Goal: Transaction & Acquisition: Purchase product/service

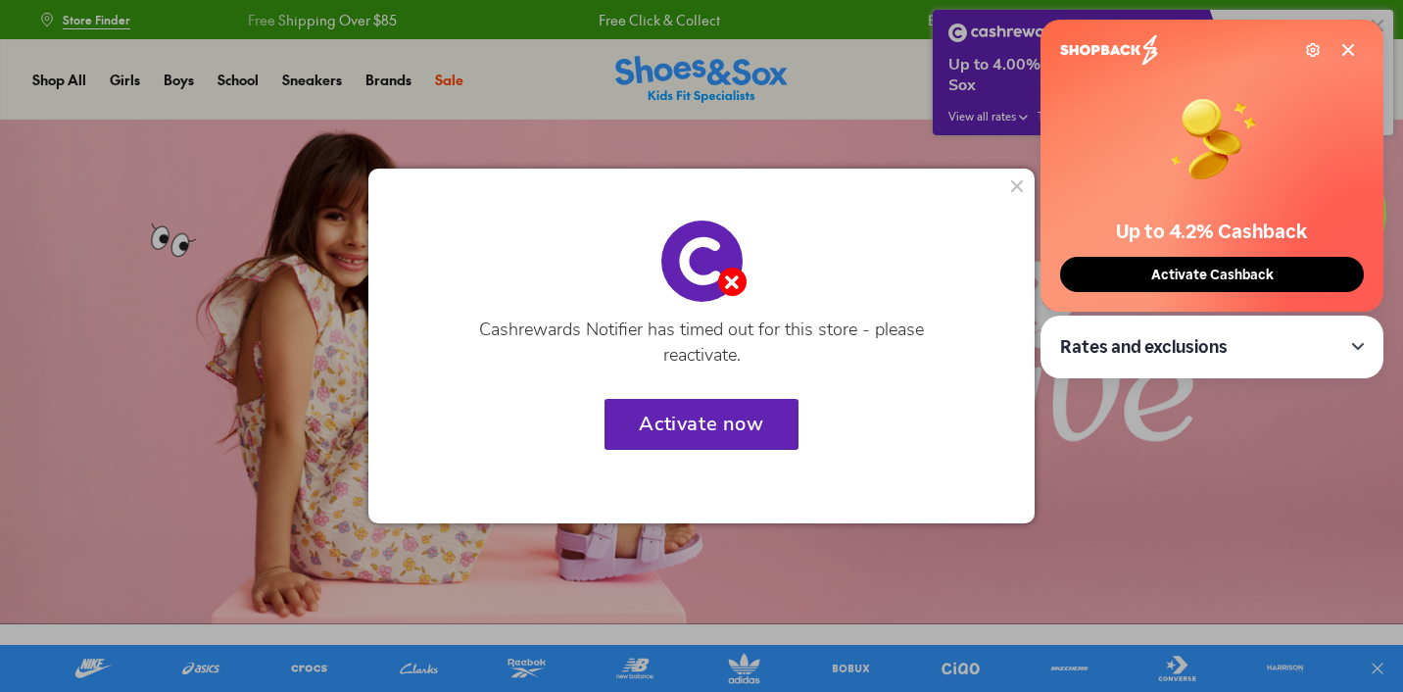
click at [1022, 186] on button at bounding box center [1017, 185] width 27 height 27
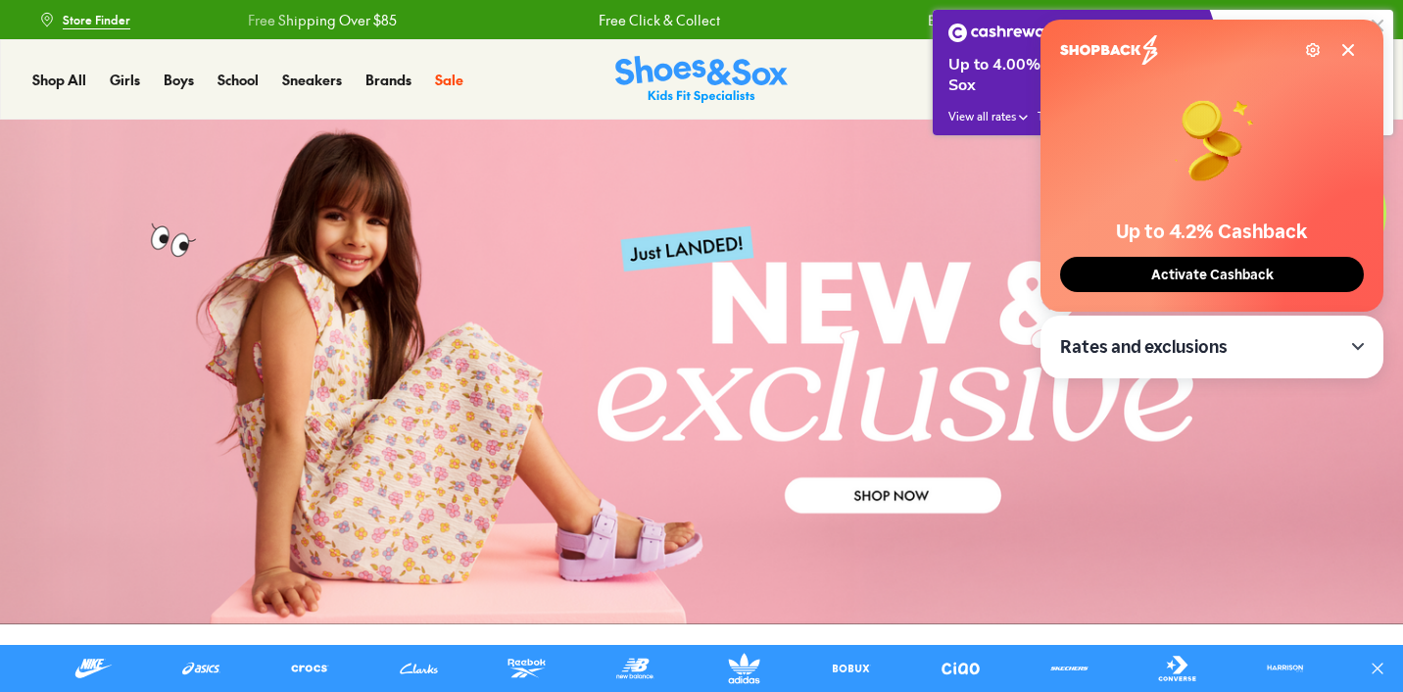
click at [1353, 48] on icon at bounding box center [1349, 50] width 16 height 16
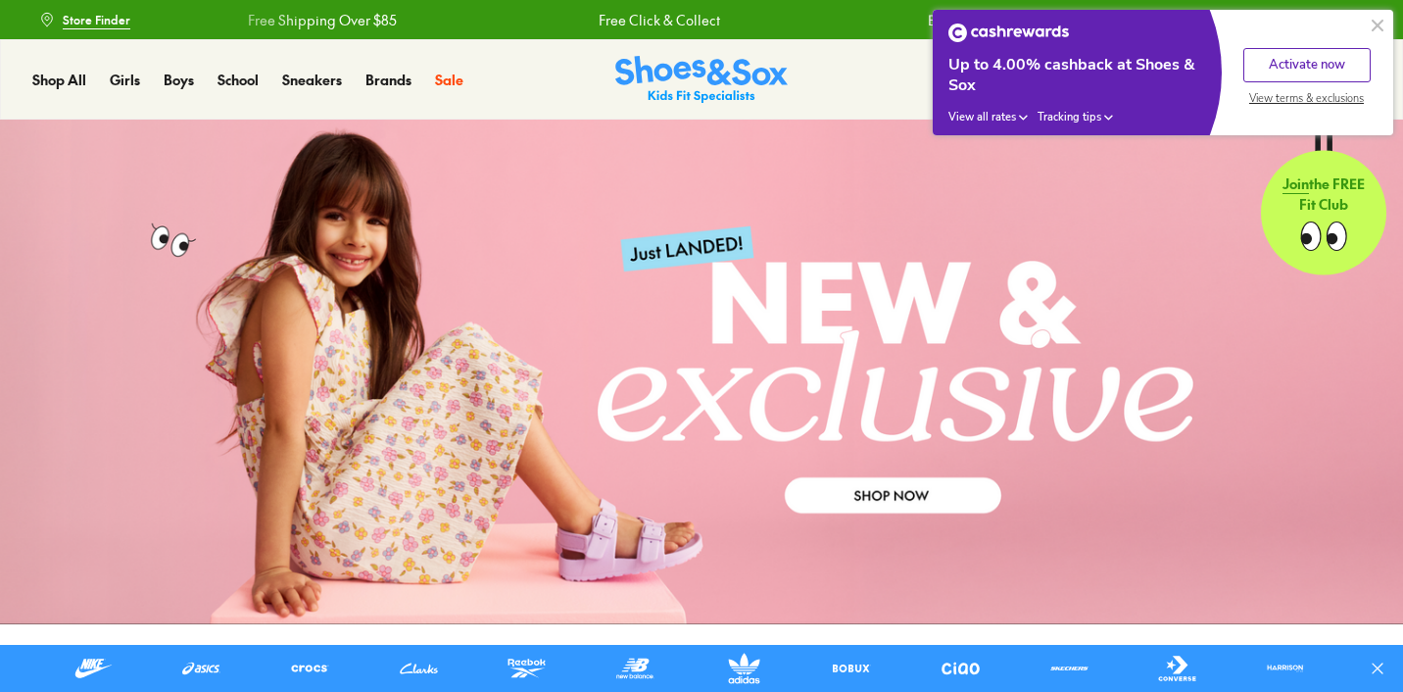
click at [1380, 23] on button at bounding box center [1378, 26] width 24 height 24
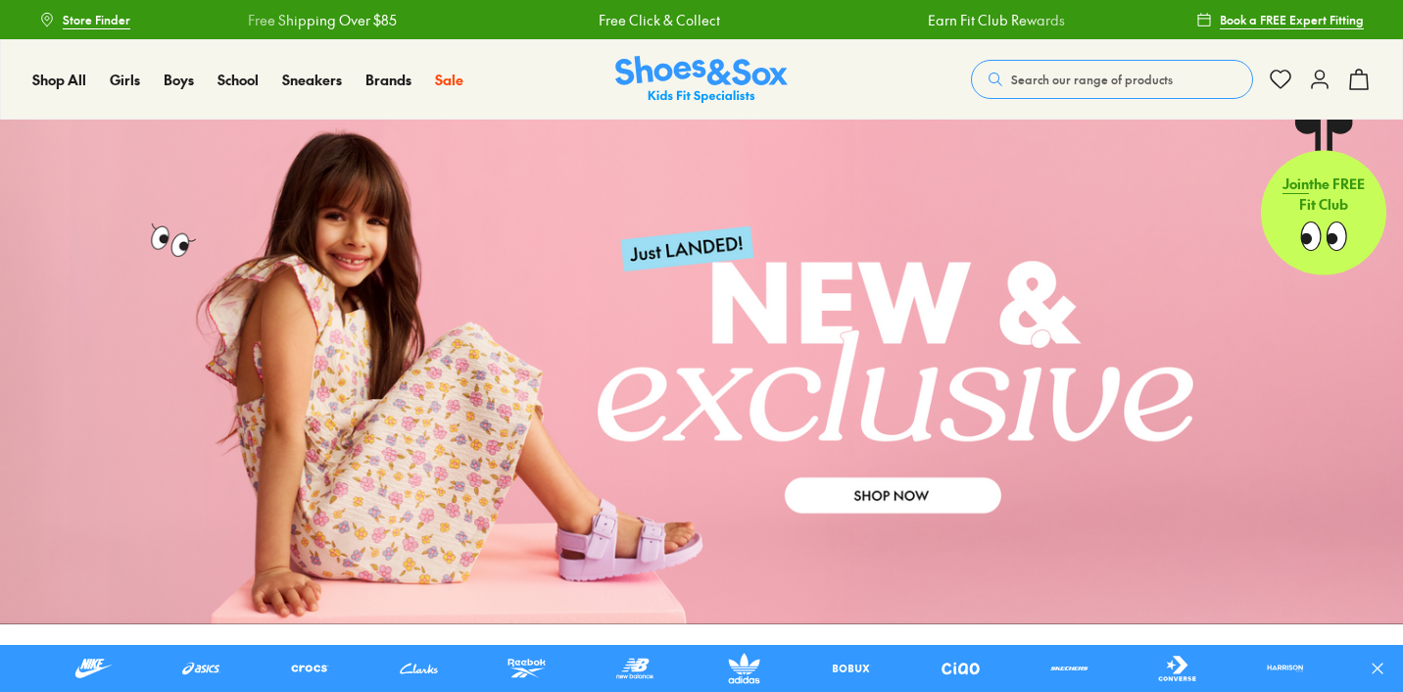
click at [1322, 77] on icon at bounding box center [1320, 80] width 24 height 24
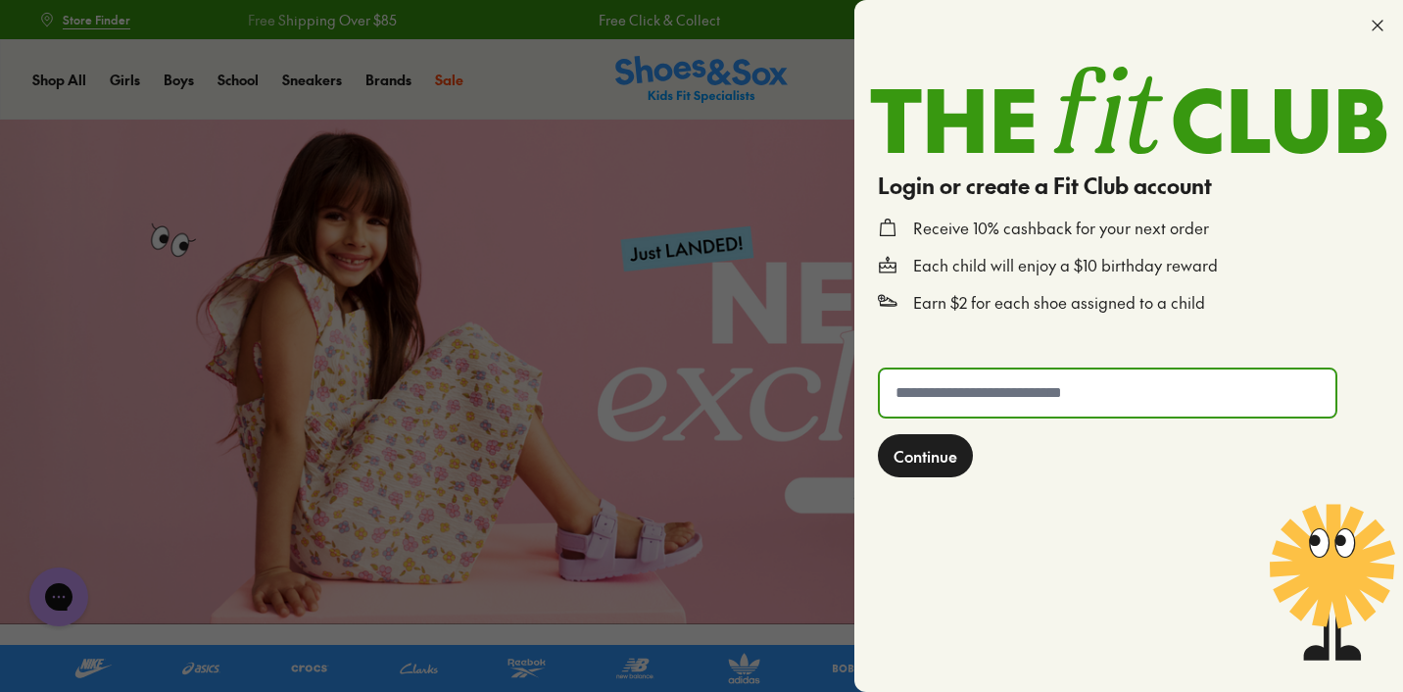
click at [1047, 395] on input "text" at bounding box center [1108, 392] width 456 height 47
type input "**********"
click at [913, 463] on span "Continue" at bounding box center [926, 456] width 64 height 24
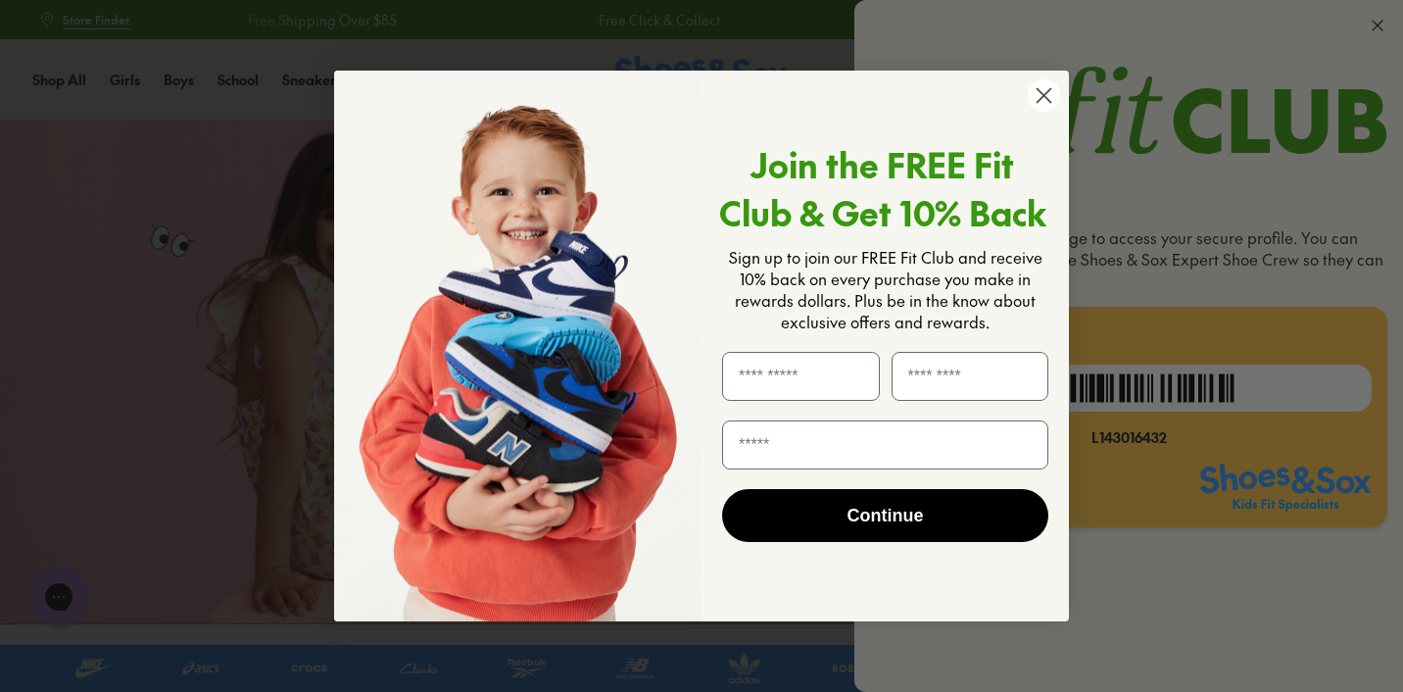
click at [1043, 102] on circle "Close dialog" at bounding box center [1044, 95] width 32 height 32
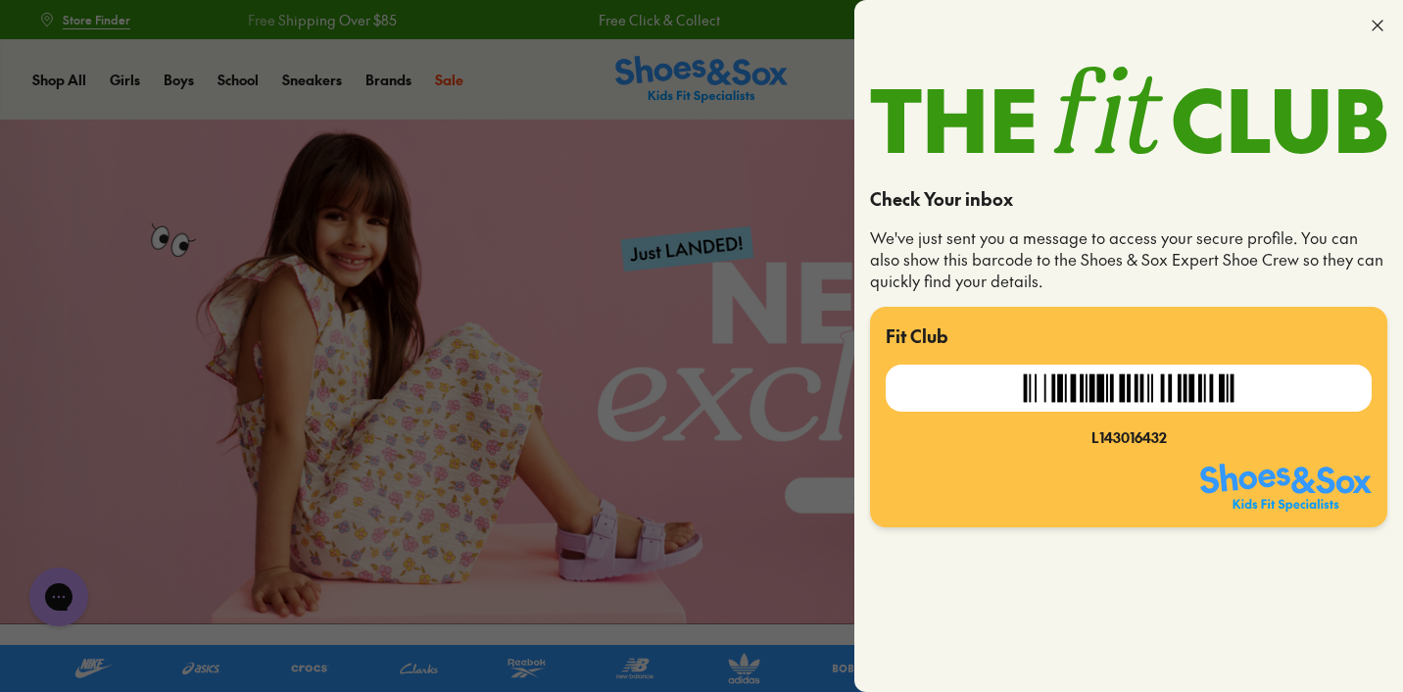
click at [1380, 20] on icon at bounding box center [1378, 26] width 20 height 20
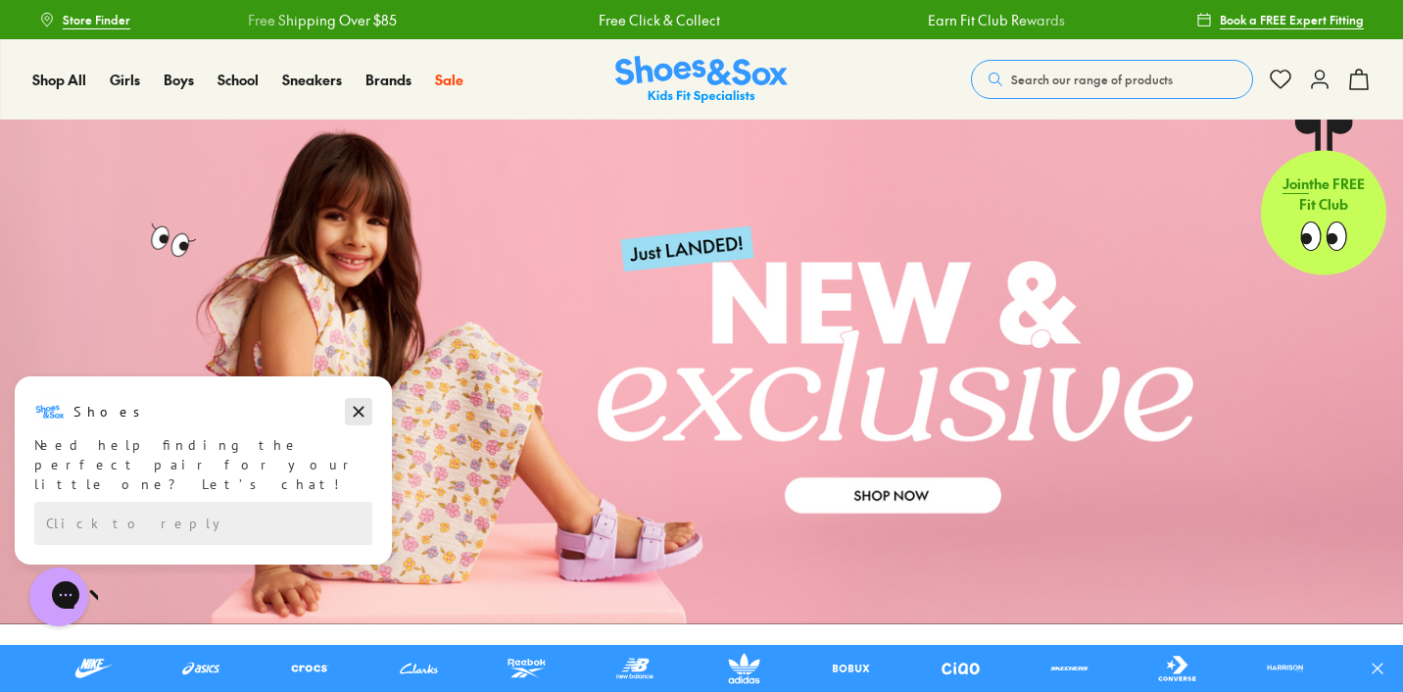
click at [357, 409] on icon "Dismiss campaign" at bounding box center [359, 412] width 11 height 11
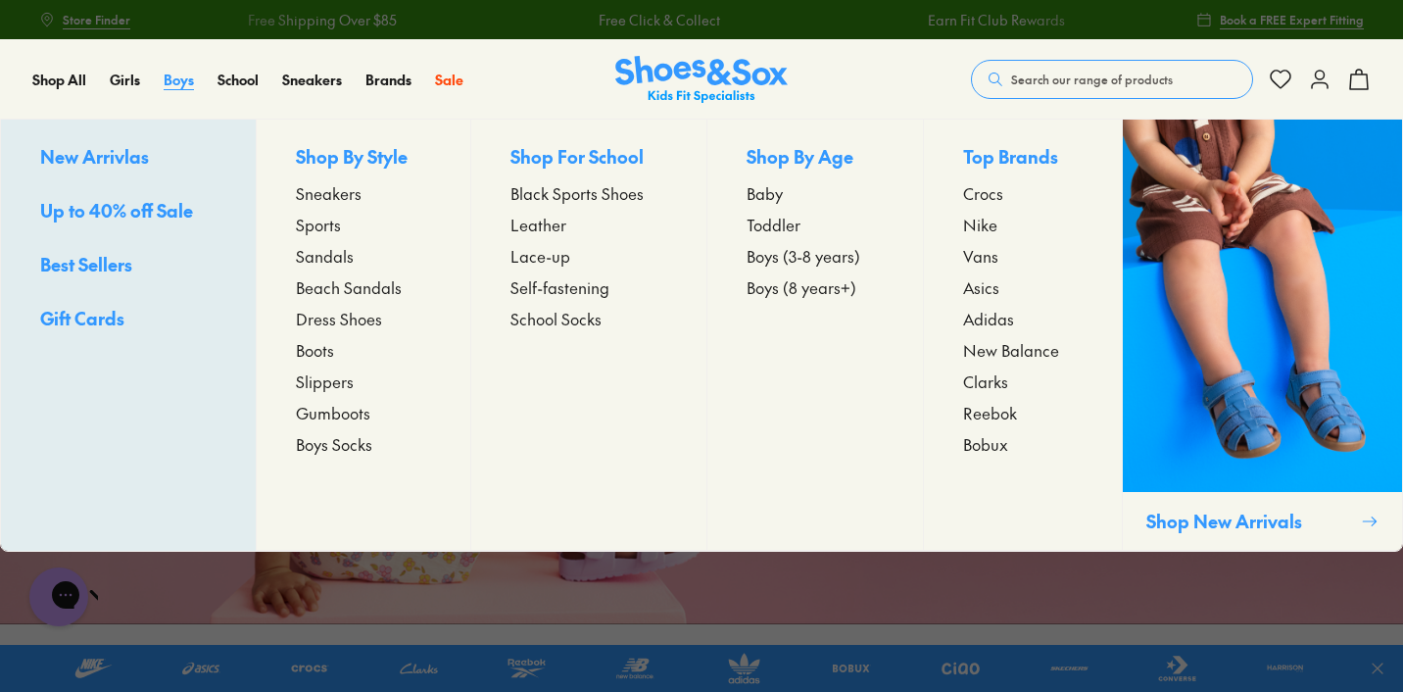
click at [175, 77] on span "Boys" at bounding box center [179, 80] width 30 height 20
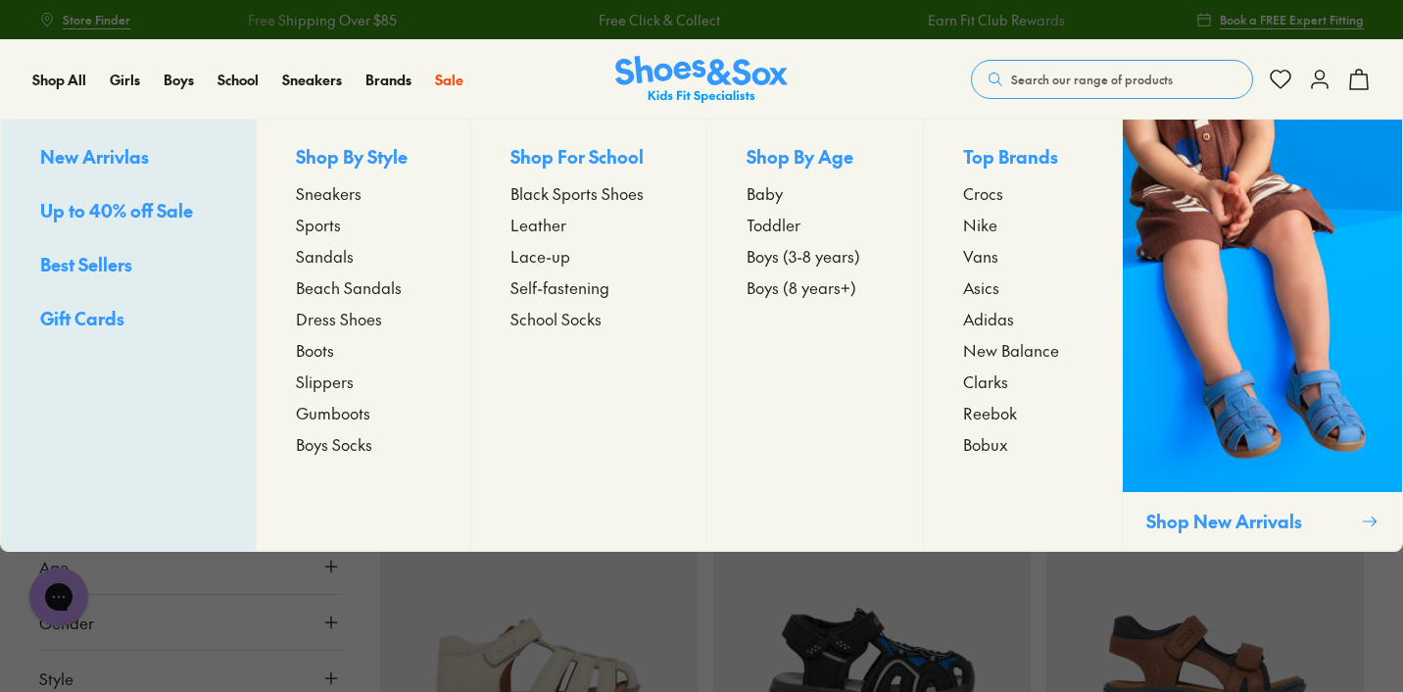
click at [819, 252] on span "Boys (3-8 years)" at bounding box center [804, 256] width 114 height 24
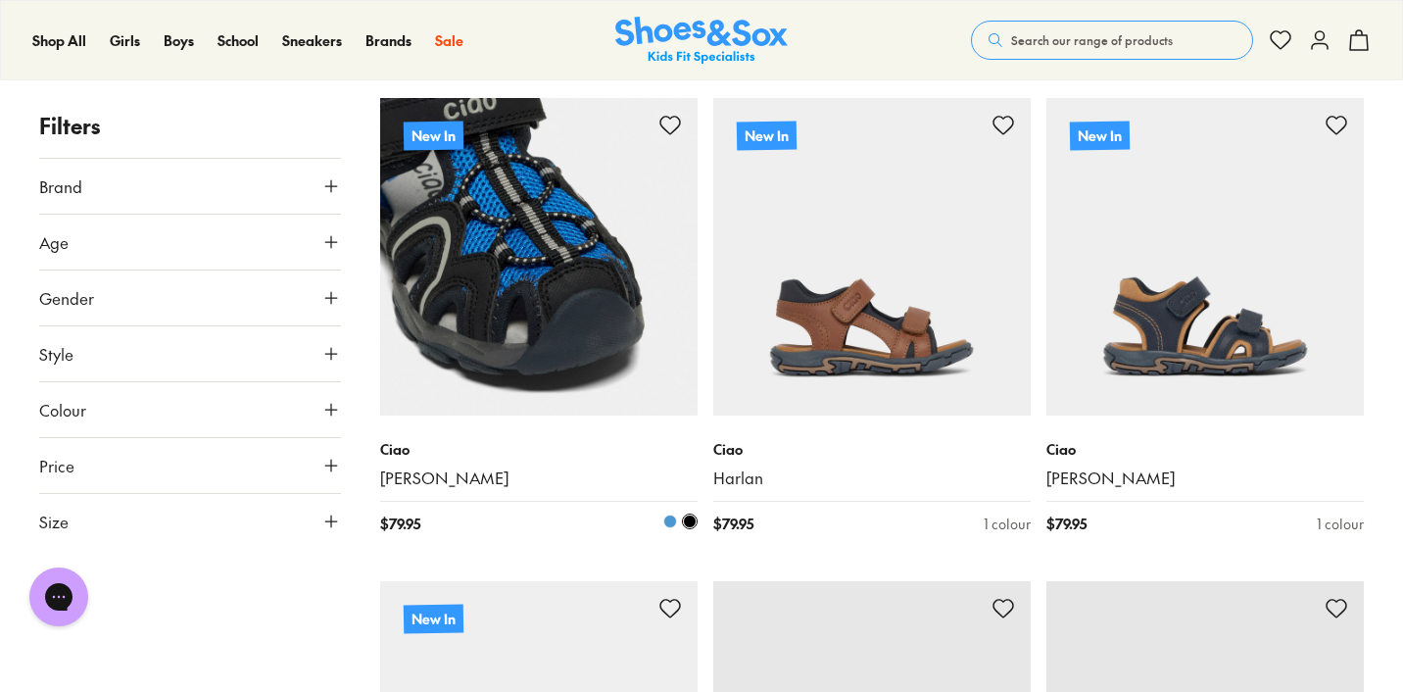
scroll to position [356, 0]
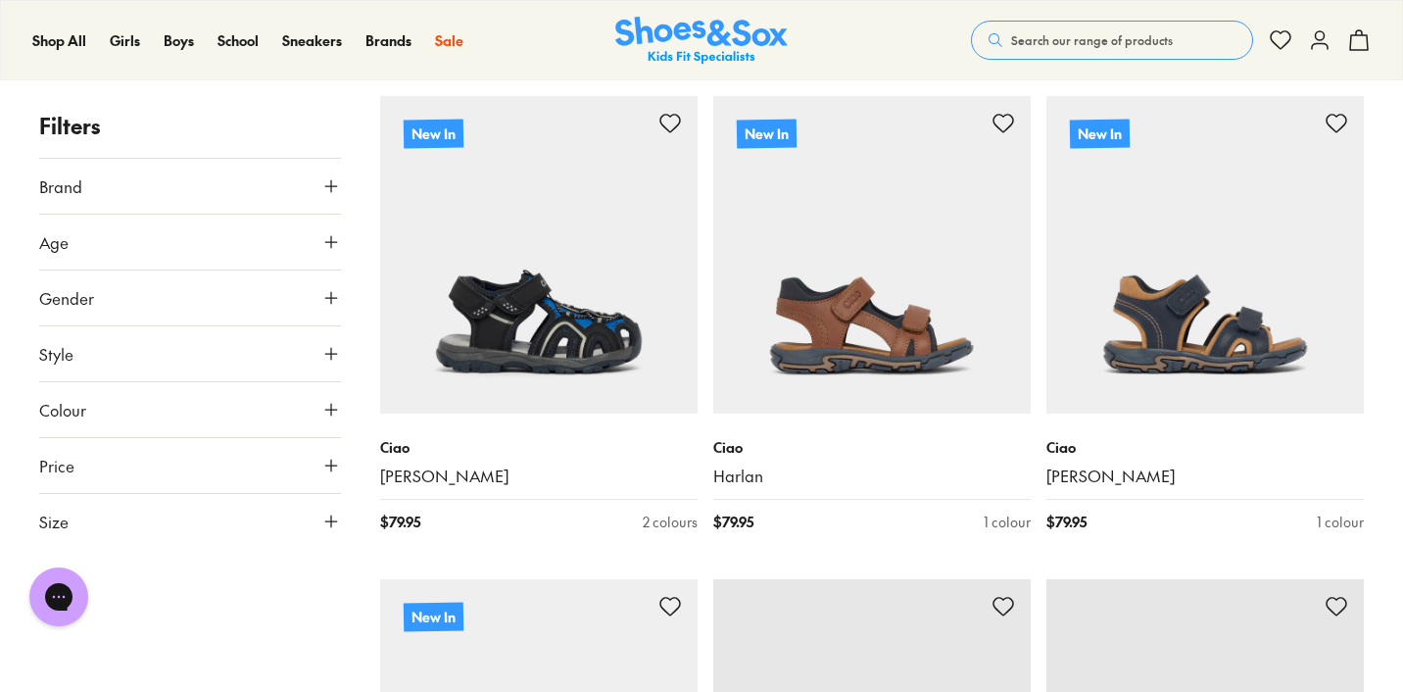
click at [326, 244] on icon at bounding box center [331, 242] width 20 height 20
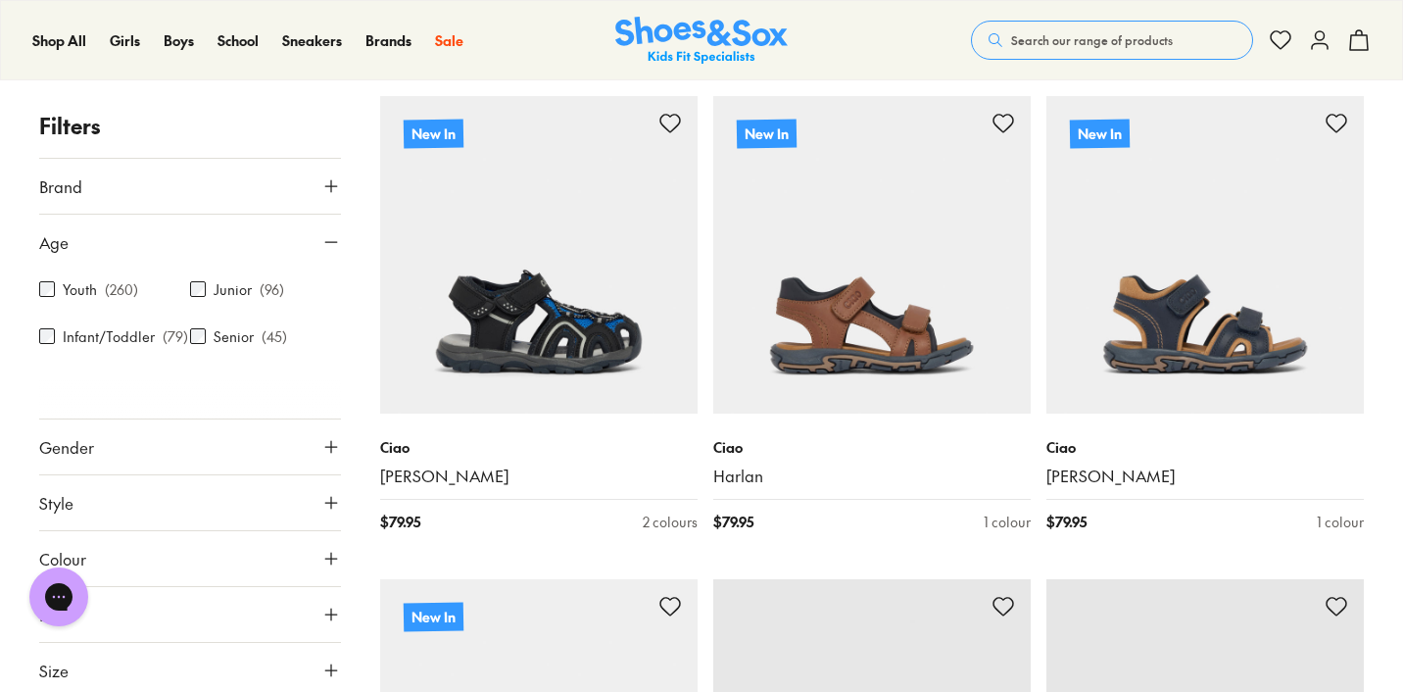
click at [331, 238] on icon at bounding box center [331, 242] width 20 height 20
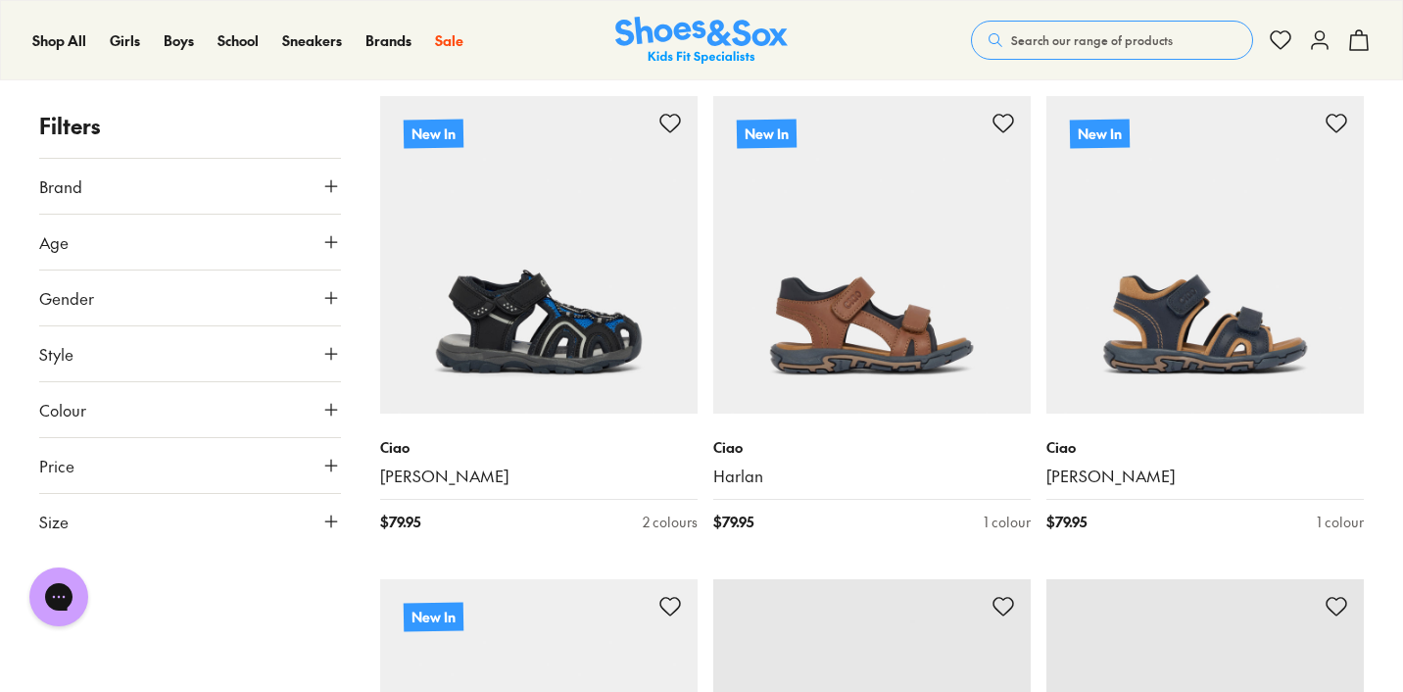
click at [316, 504] on button "Size" at bounding box center [190, 521] width 302 height 55
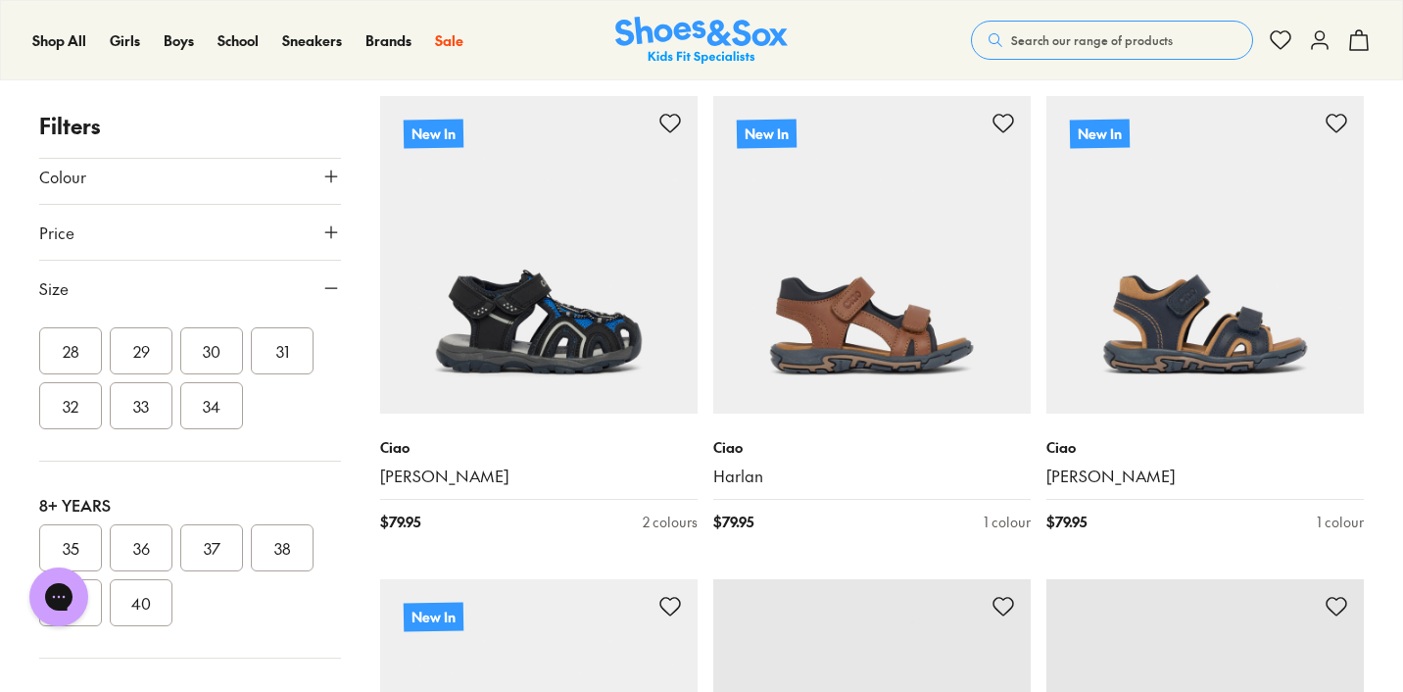
scroll to position [447, 0]
click at [146, 534] on button "36" at bounding box center [141, 542] width 63 height 47
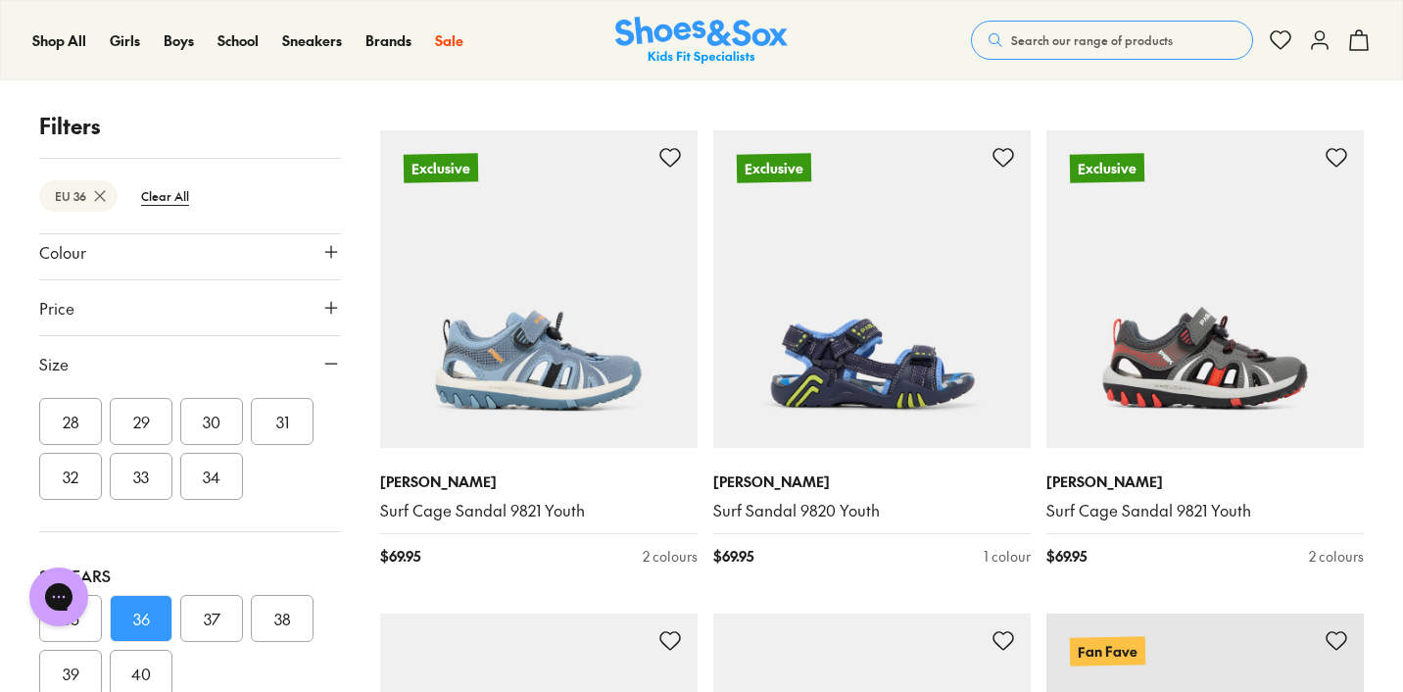
scroll to position [3706, 0]
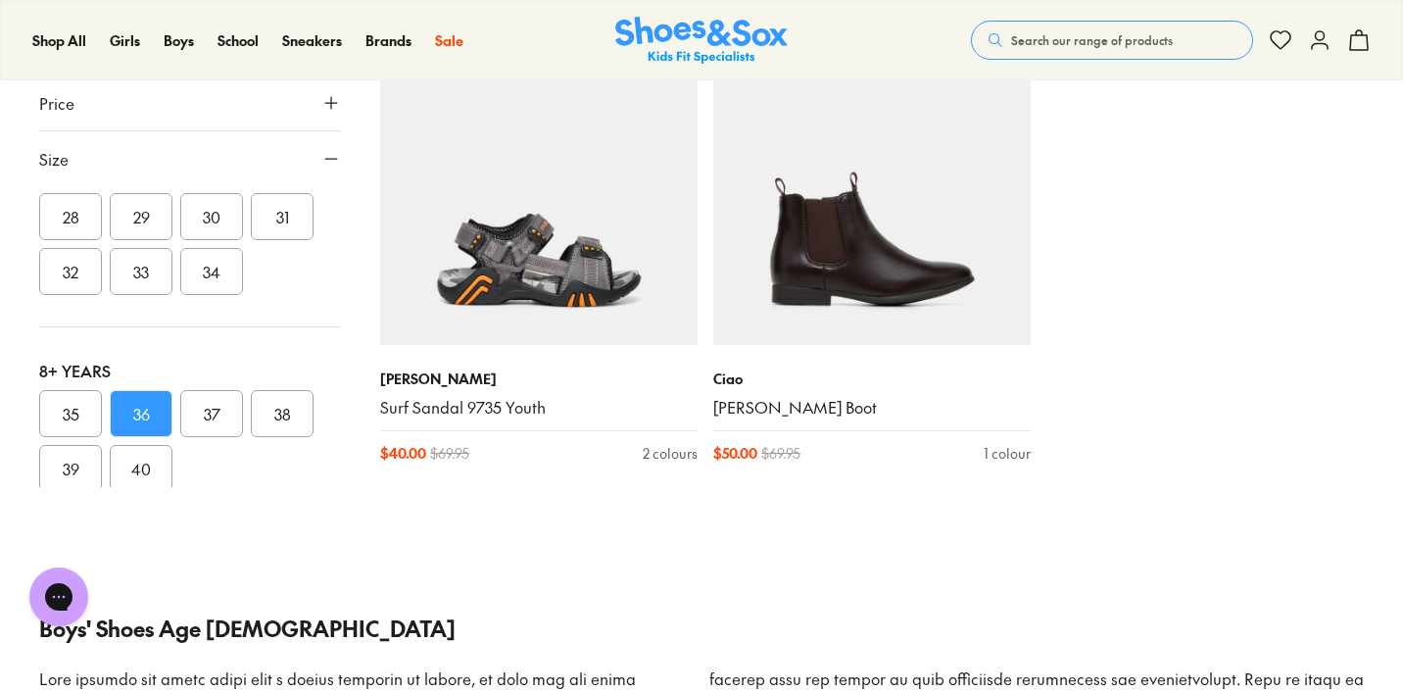
scroll to position [14919, 0]
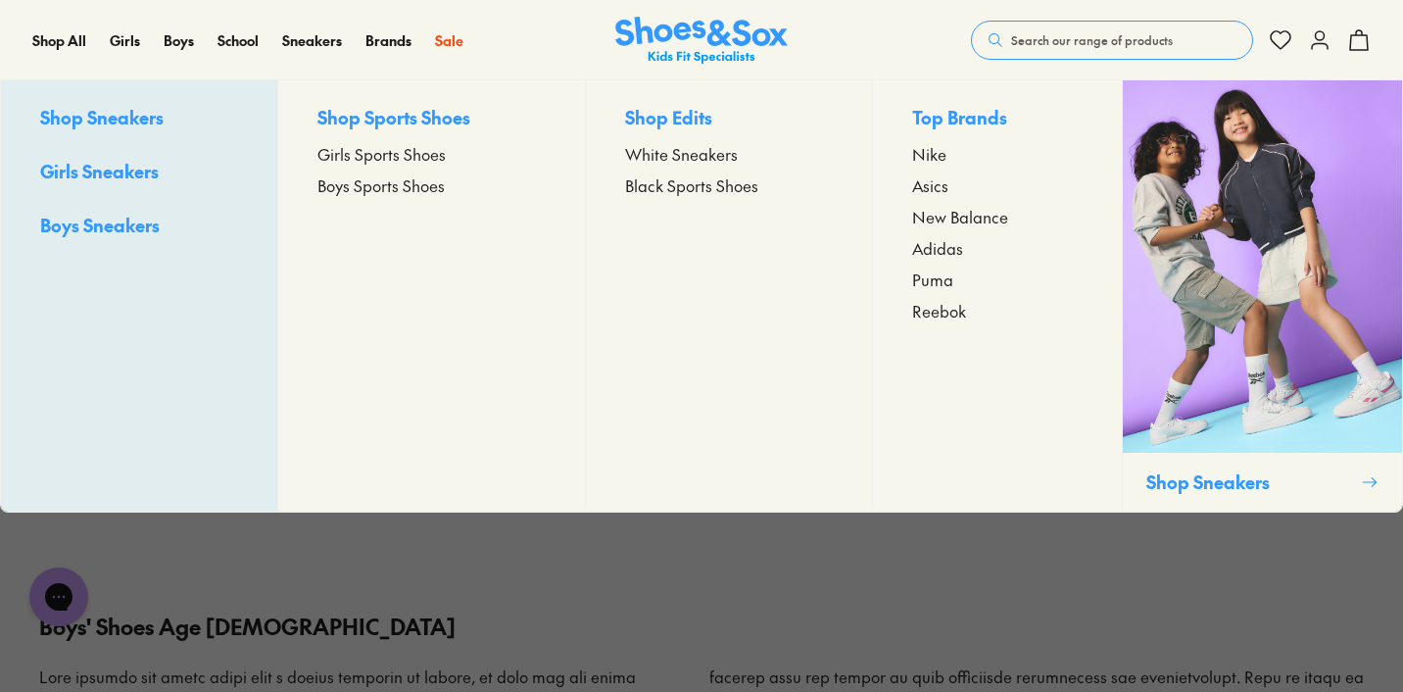
click at [391, 192] on span "Boys Sports Shoes" at bounding box center [381, 185] width 127 height 24
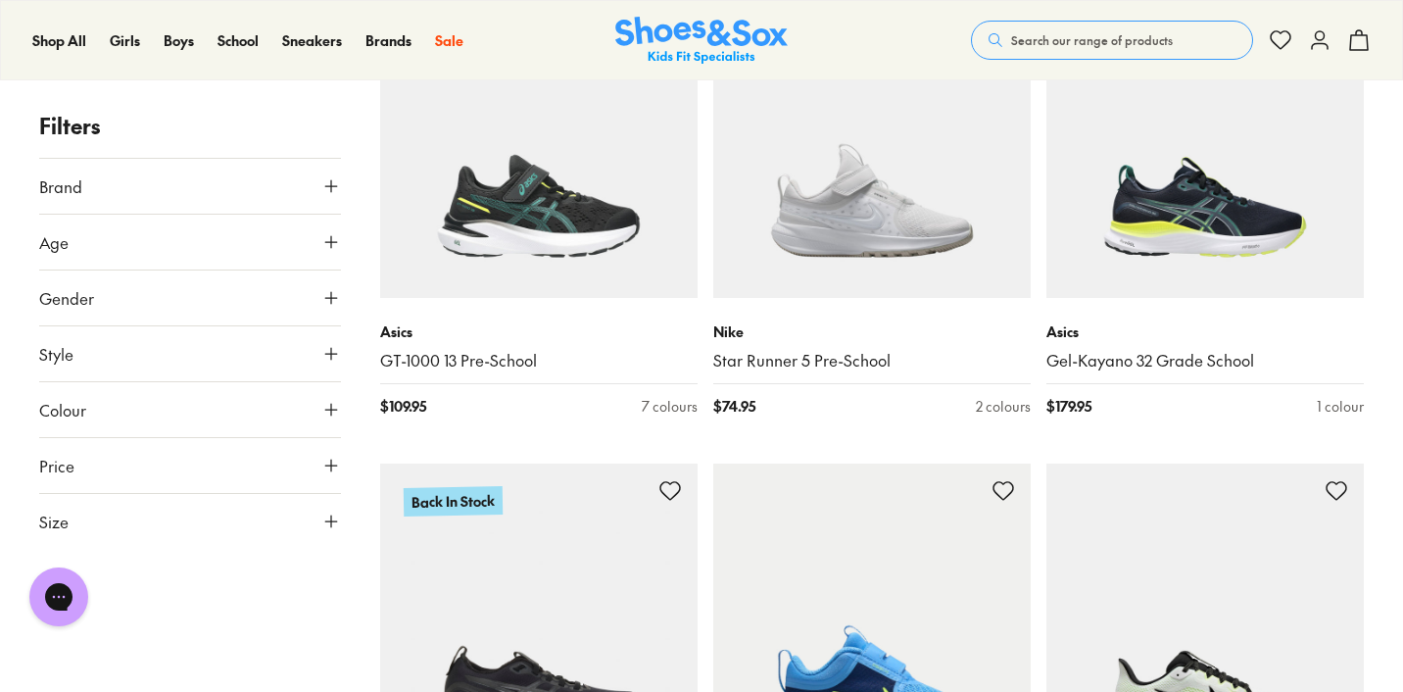
scroll to position [1867, 0]
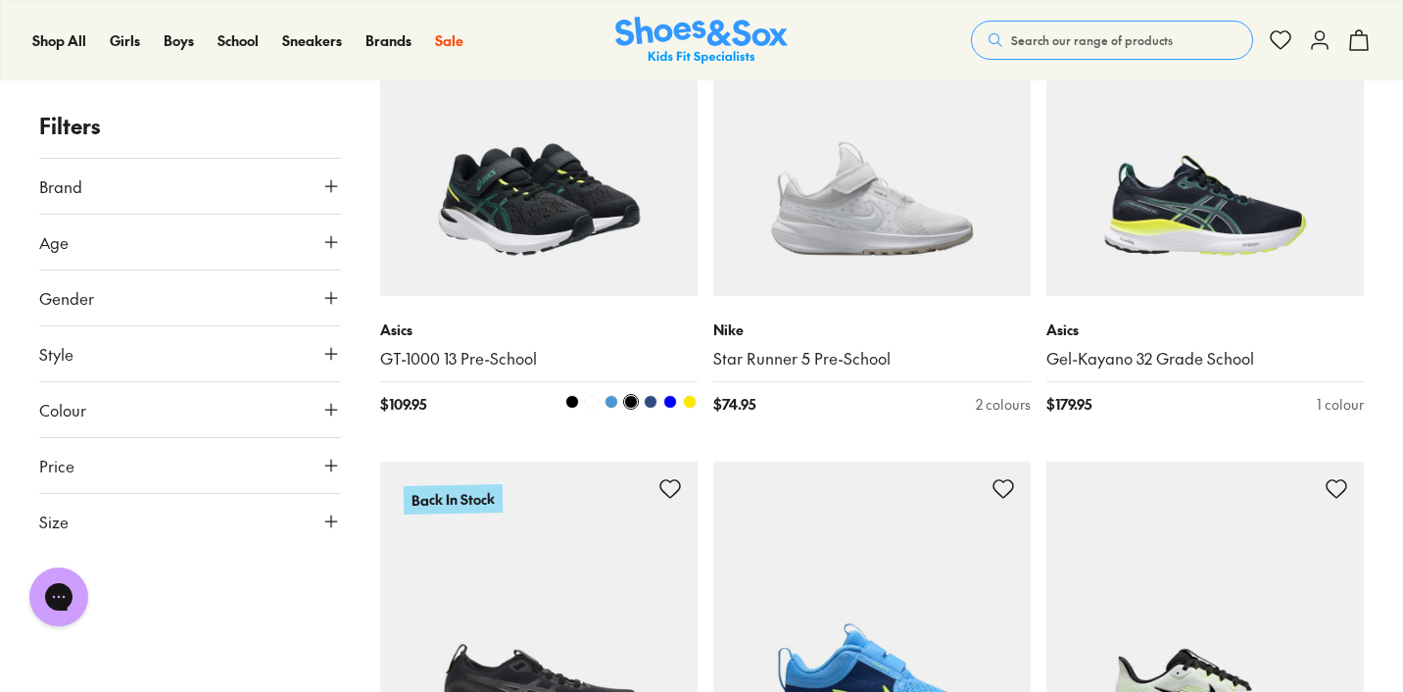
click at [579, 225] on img at bounding box center [539, 137] width 318 height 318
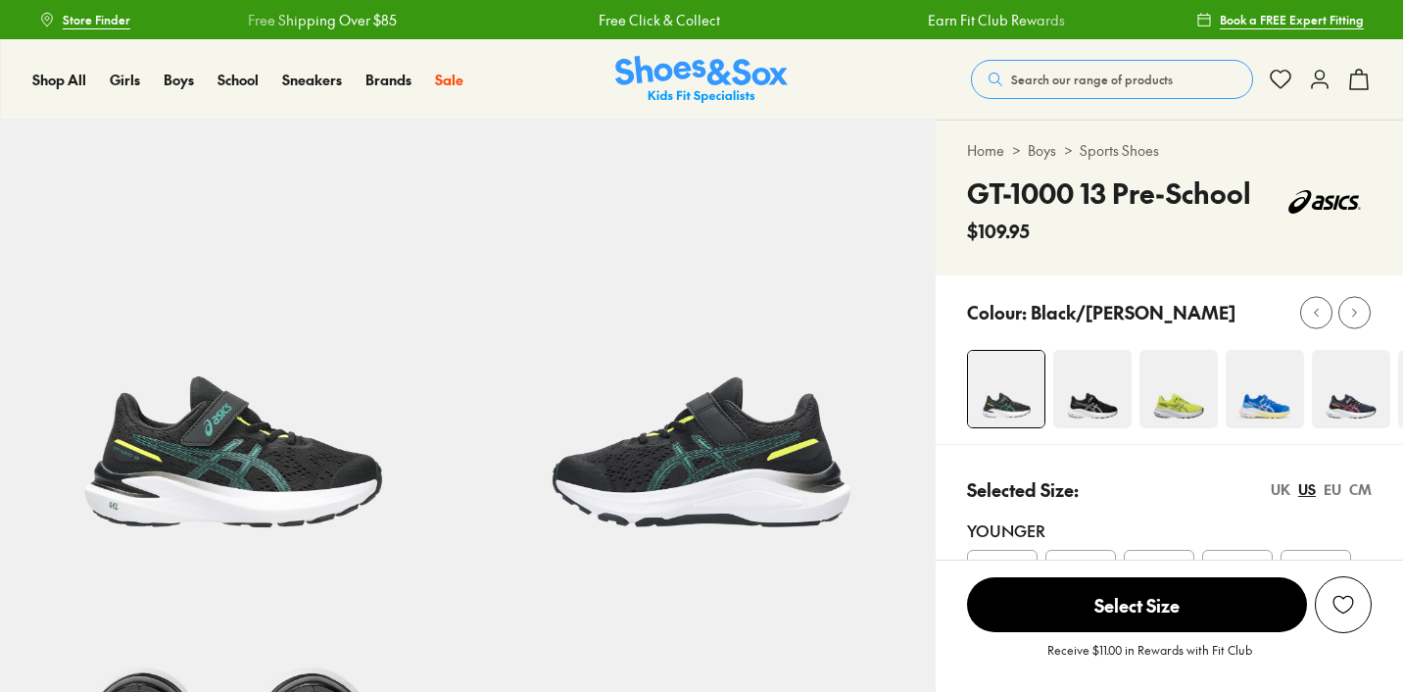
select select "*"
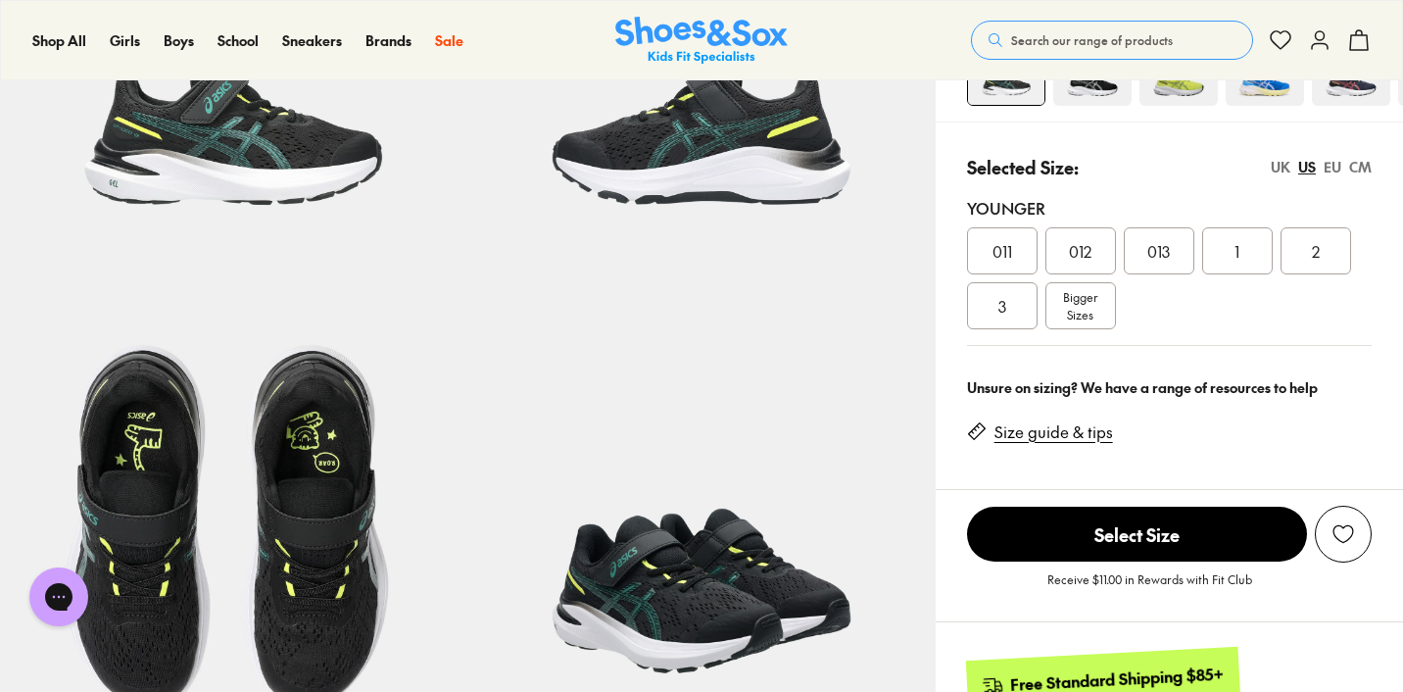
scroll to position [317, 0]
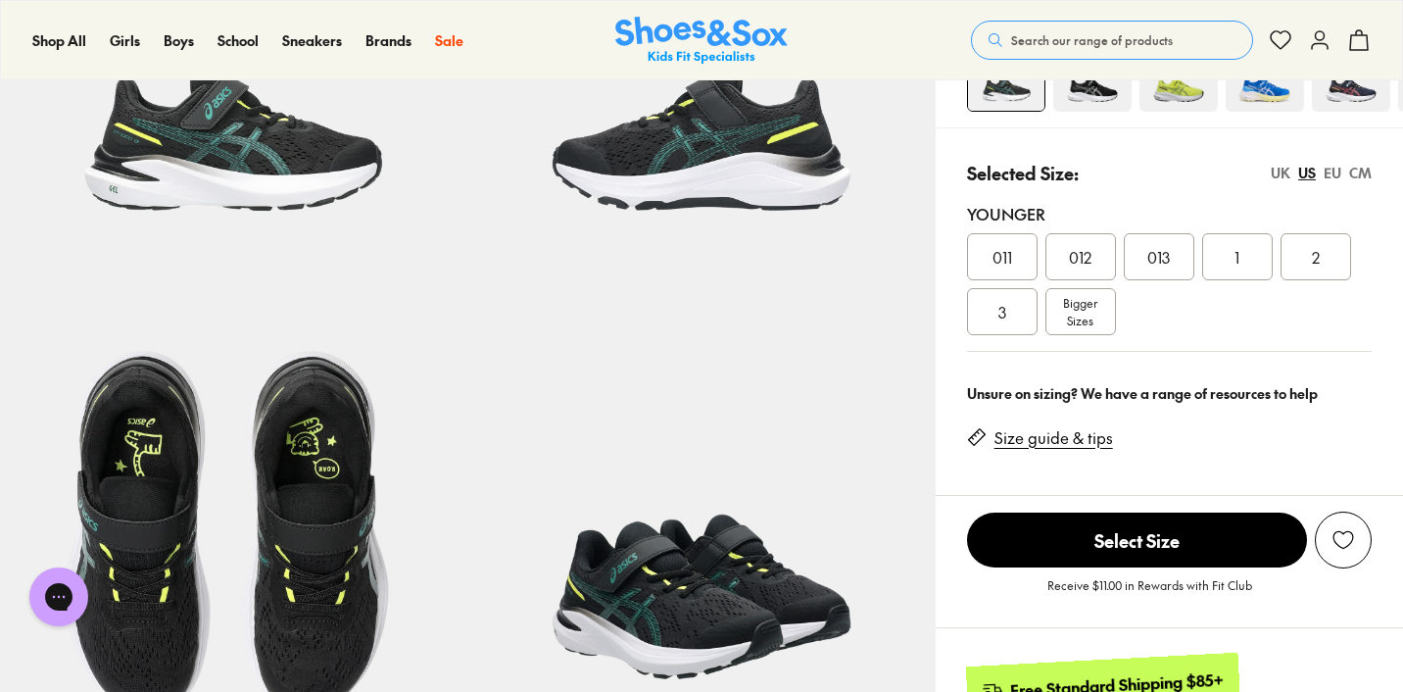
click at [1025, 324] on div "3" at bounding box center [1002, 311] width 71 height 47
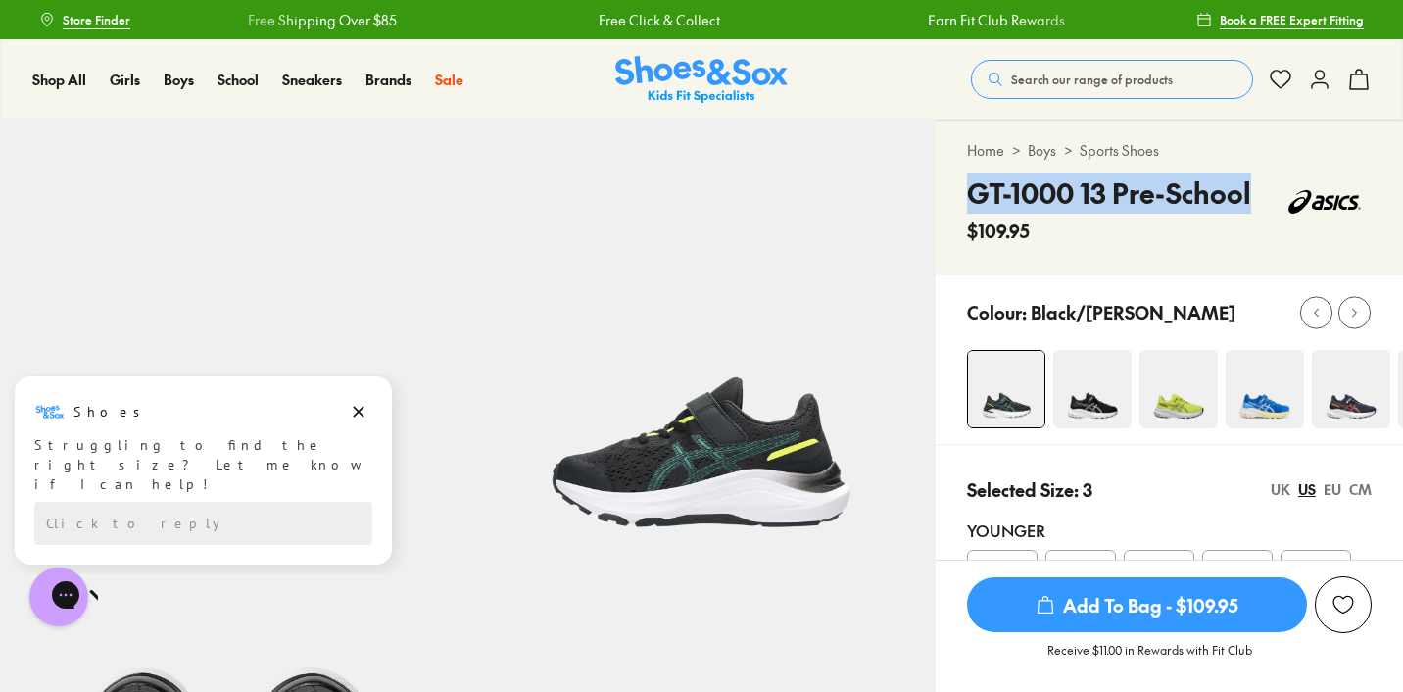
drag, startPoint x: 962, startPoint y: 194, endPoint x: 1260, endPoint y: 186, distance: 298.0
click at [1260, 186] on div "Home > Boys > Sports Shoes GT-1000 13 Pre-School $109.95" at bounding box center [1169, 198] width 467 height 155
copy h4 "GT-1000 13 Pre-School"
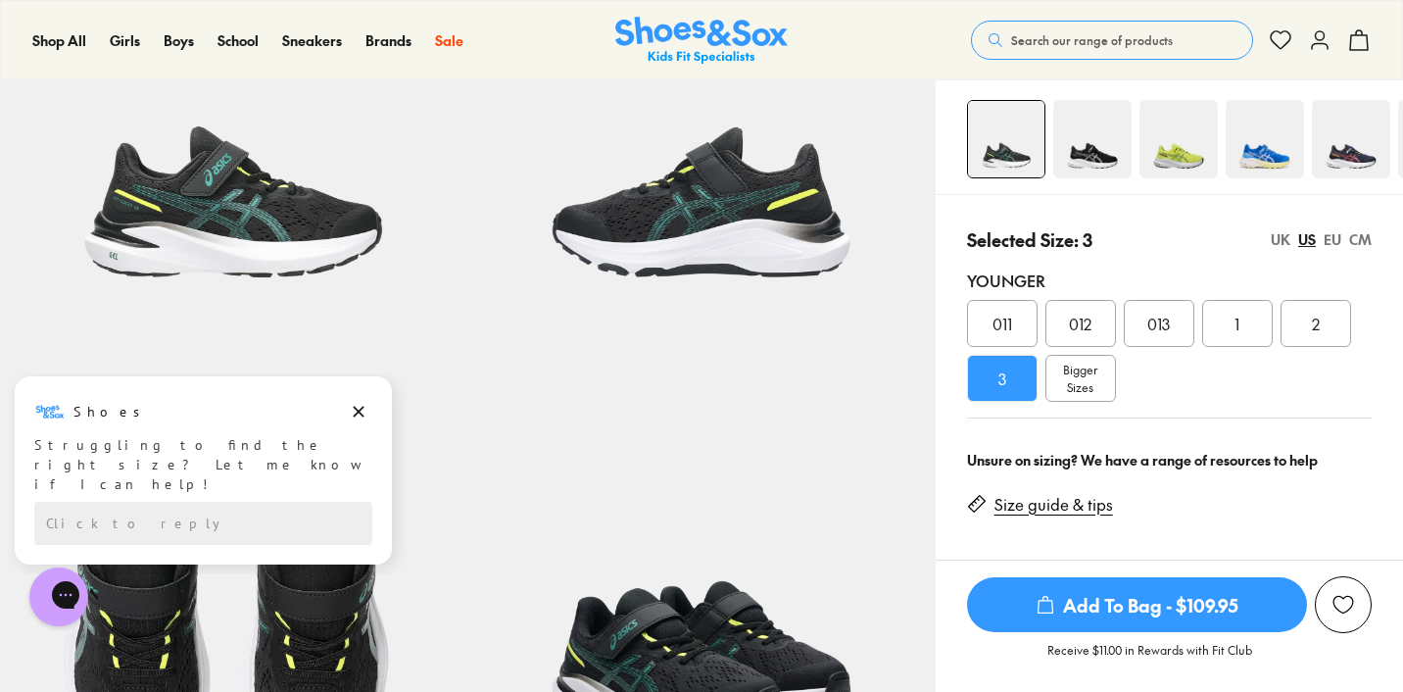
scroll to position [245, 0]
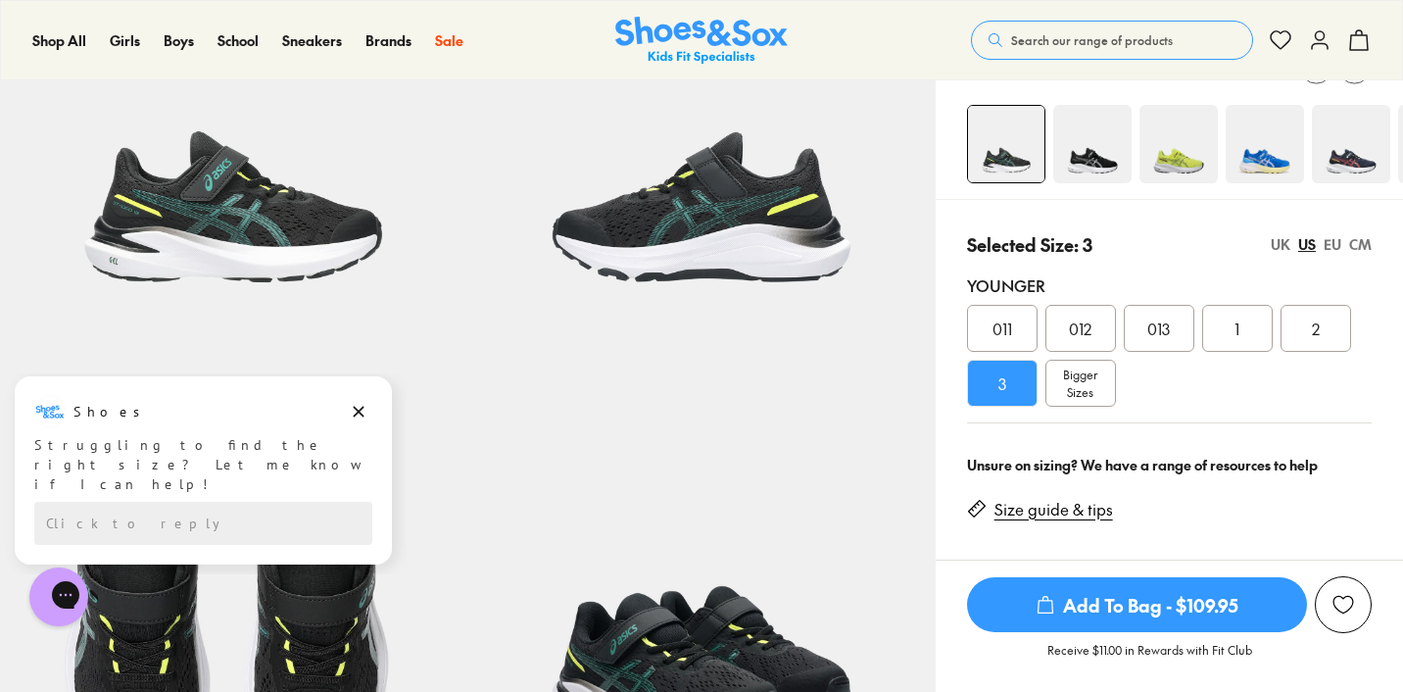
click at [1285, 245] on div "UK" at bounding box center [1281, 244] width 20 height 21
click at [1308, 234] on div "US" at bounding box center [1307, 244] width 18 height 21
click at [1278, 245] on div "UK" at bounding box center [1281, 244] width 20 height 21
click at [1359, 236] on div "CM" at bounding box center [1360, 244] width 23 height 21
click at [1286, 237] on div "UK" at bounding box center [1281, 244] width 20 height 21
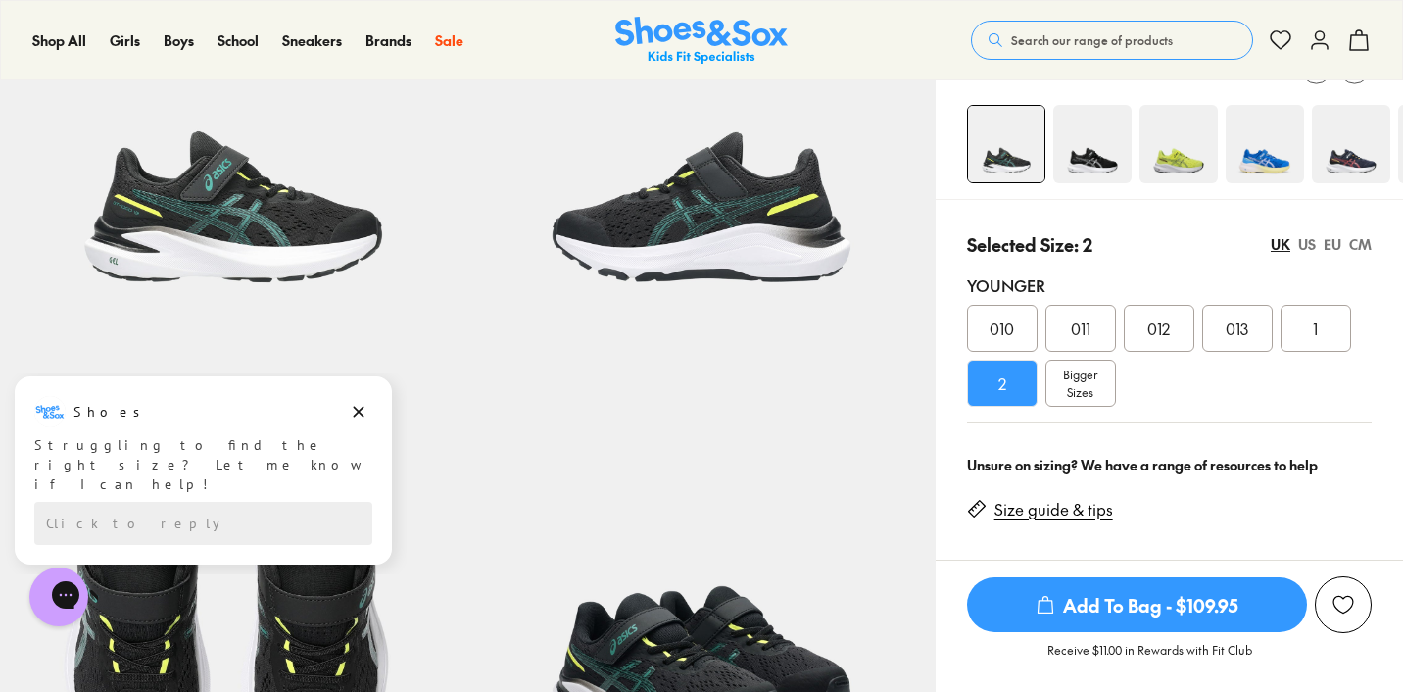
click at [1095, 147] on img at bounding box center [1092, 144] width 78 height 78
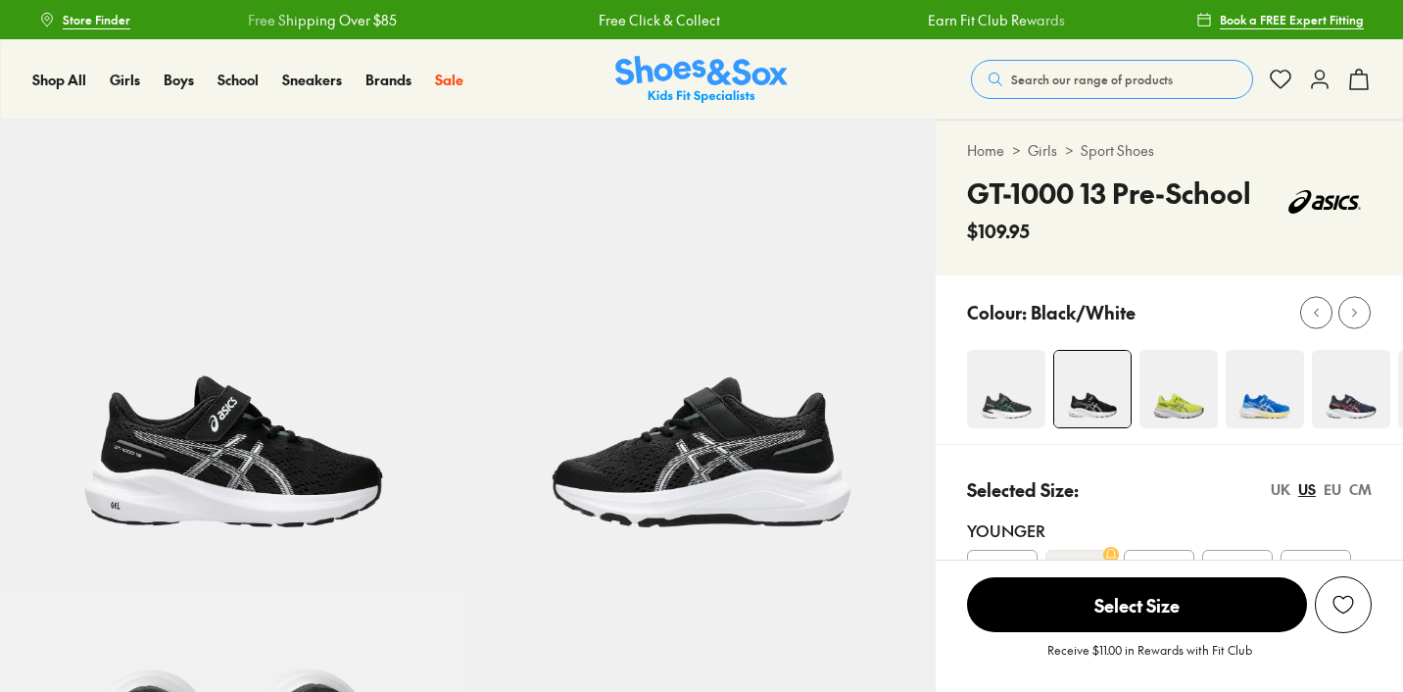
select select "*"
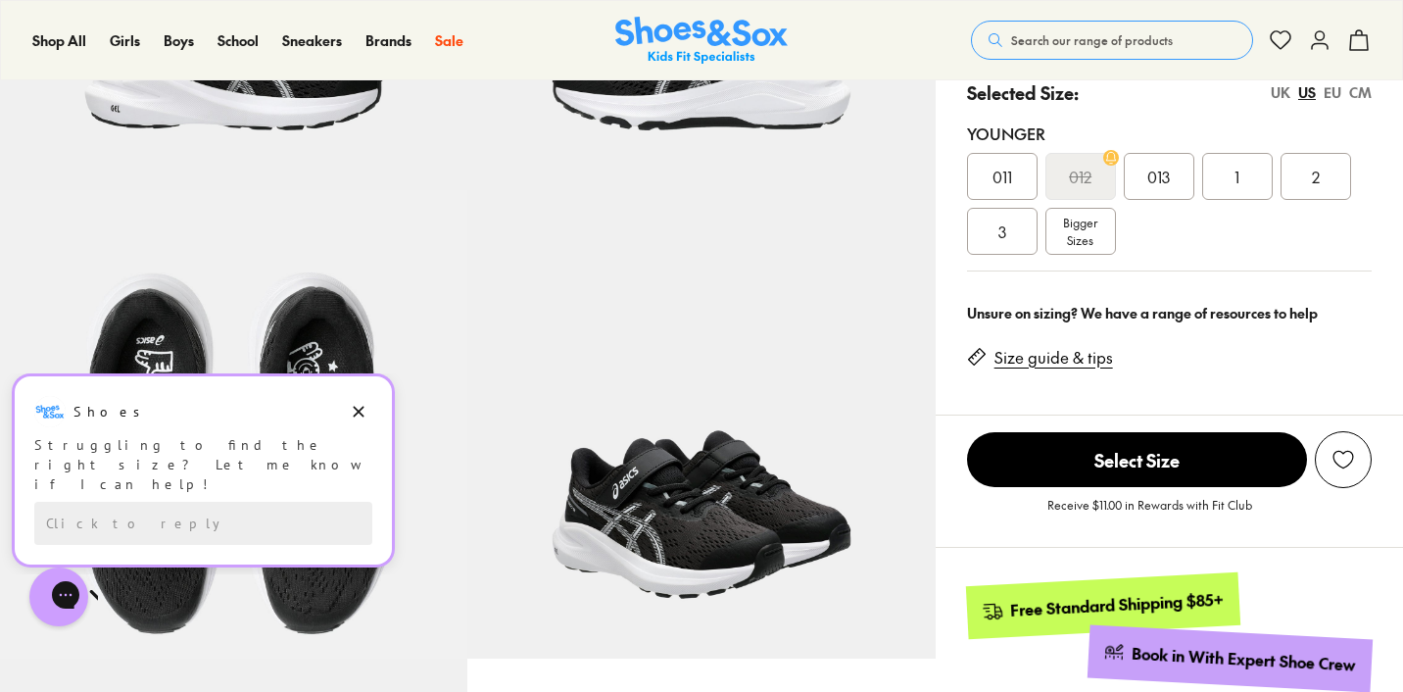
scroll to position [383, 0]
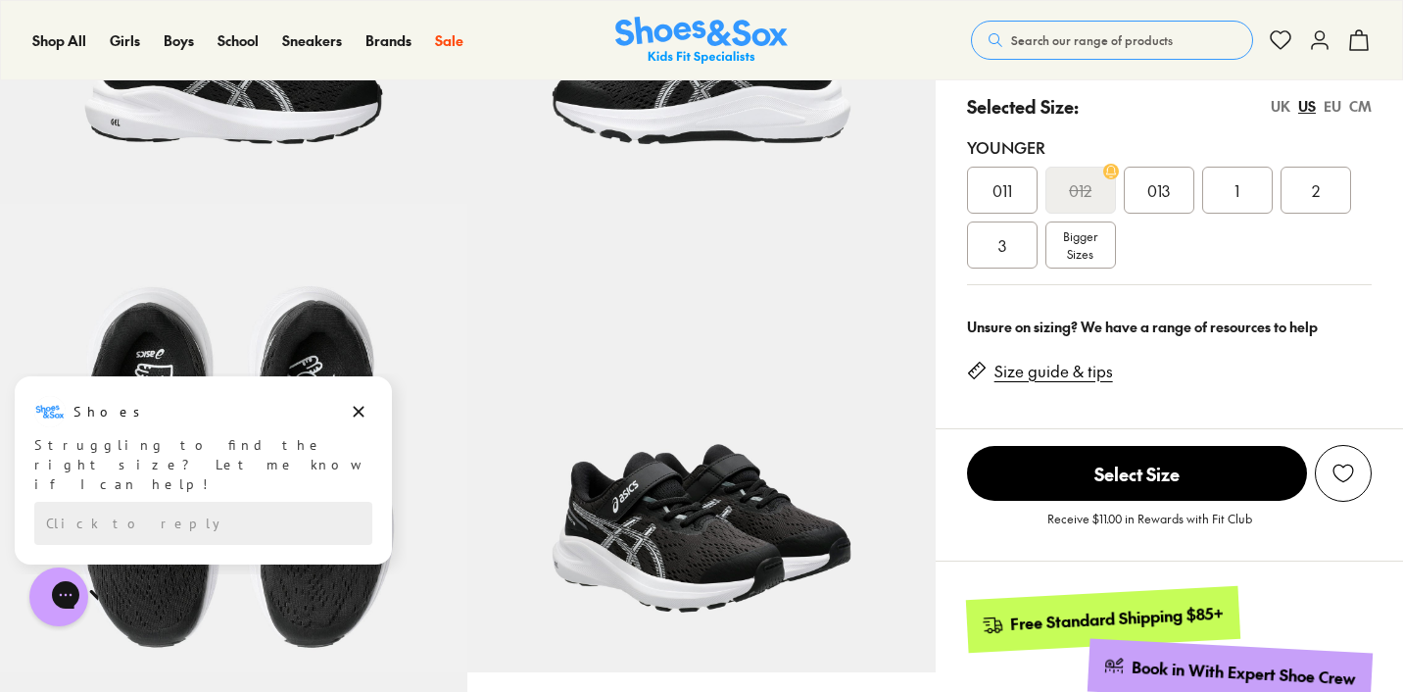
click at [1016, 240] on div "3" at bounding box center [1002, 244] width 71 height 47
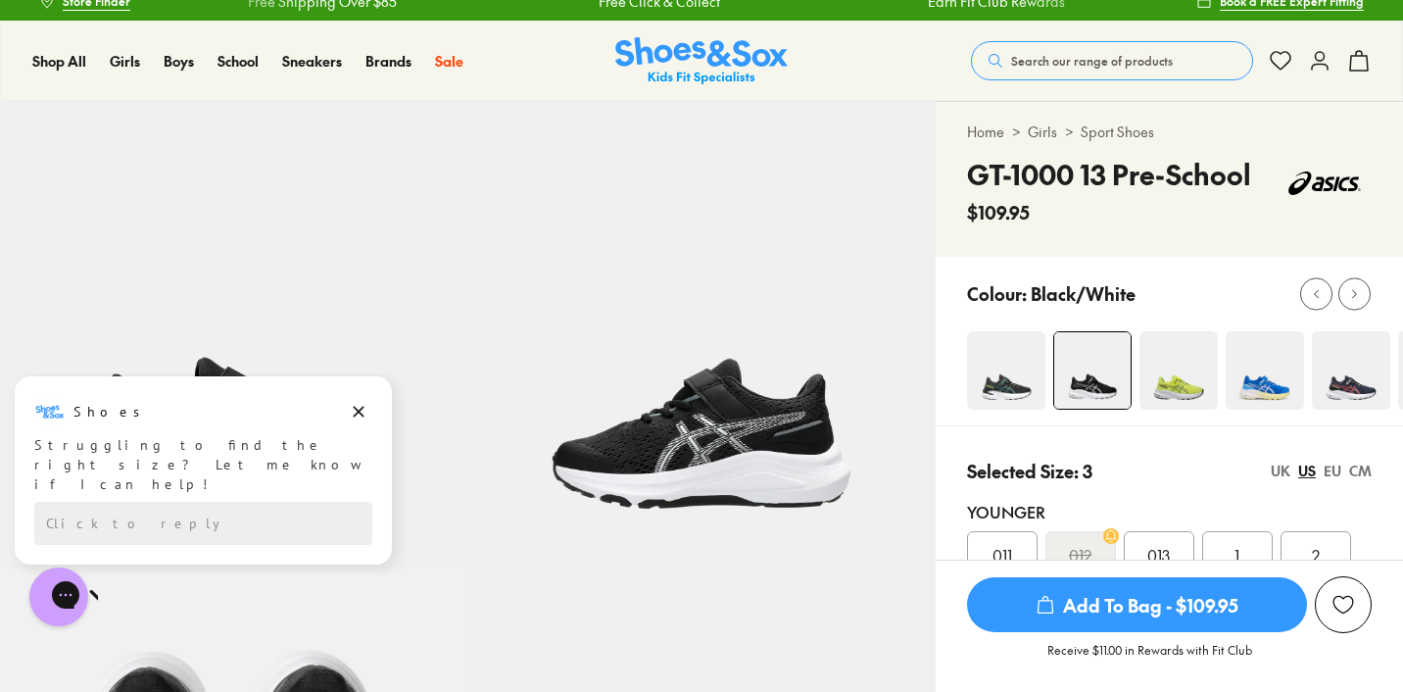
scroll to position [20, 0]
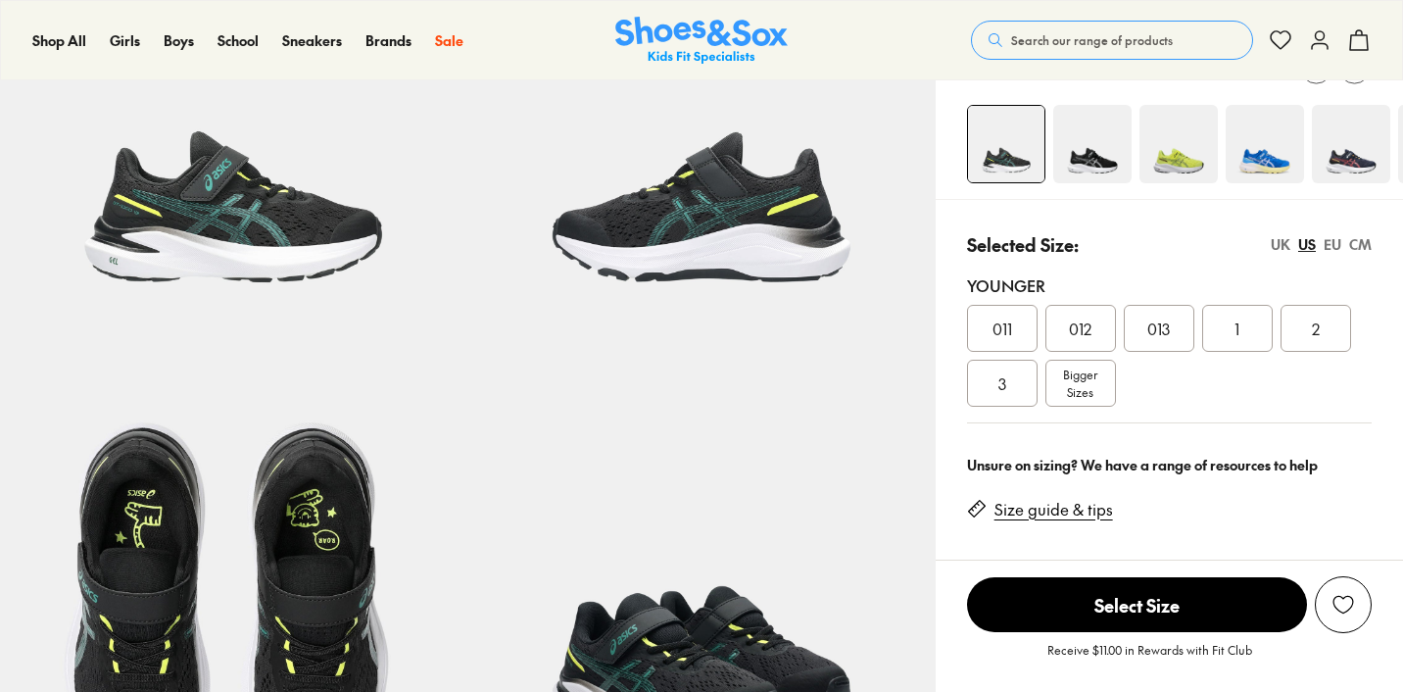
select select "*"
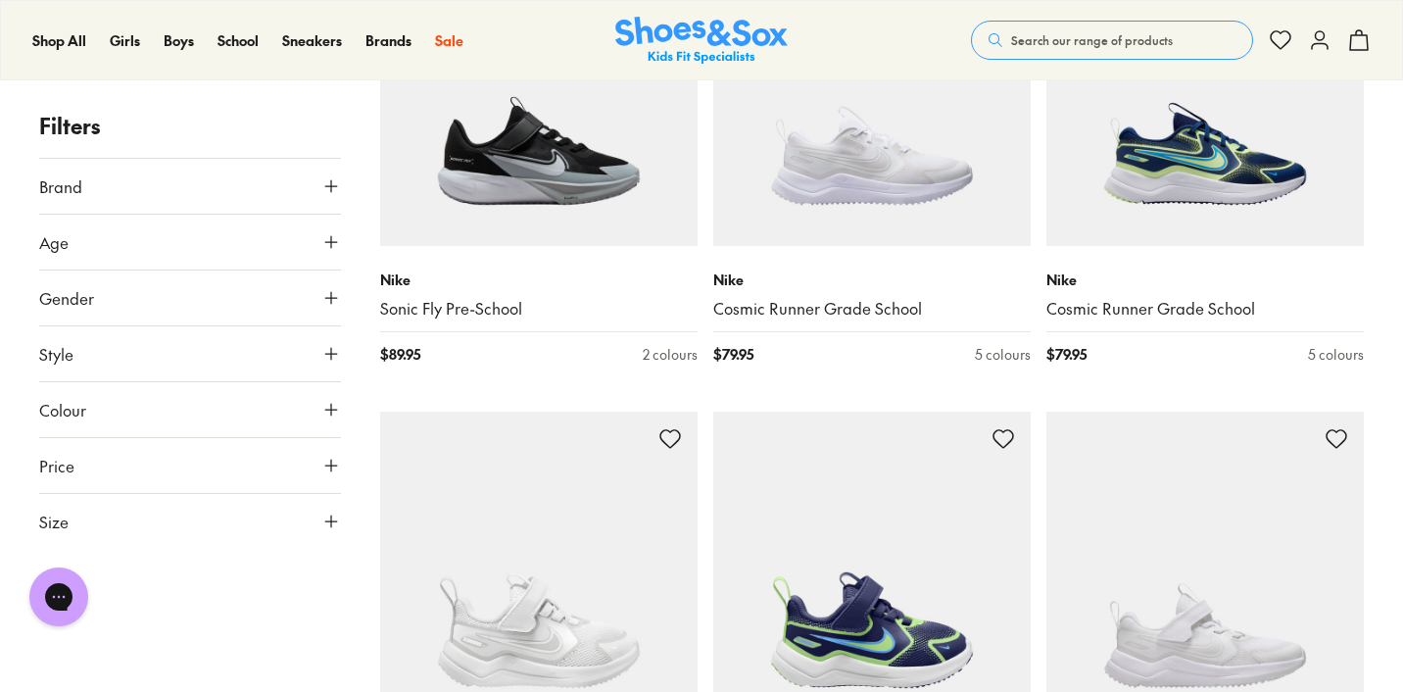
scroll to position [2886, 0]
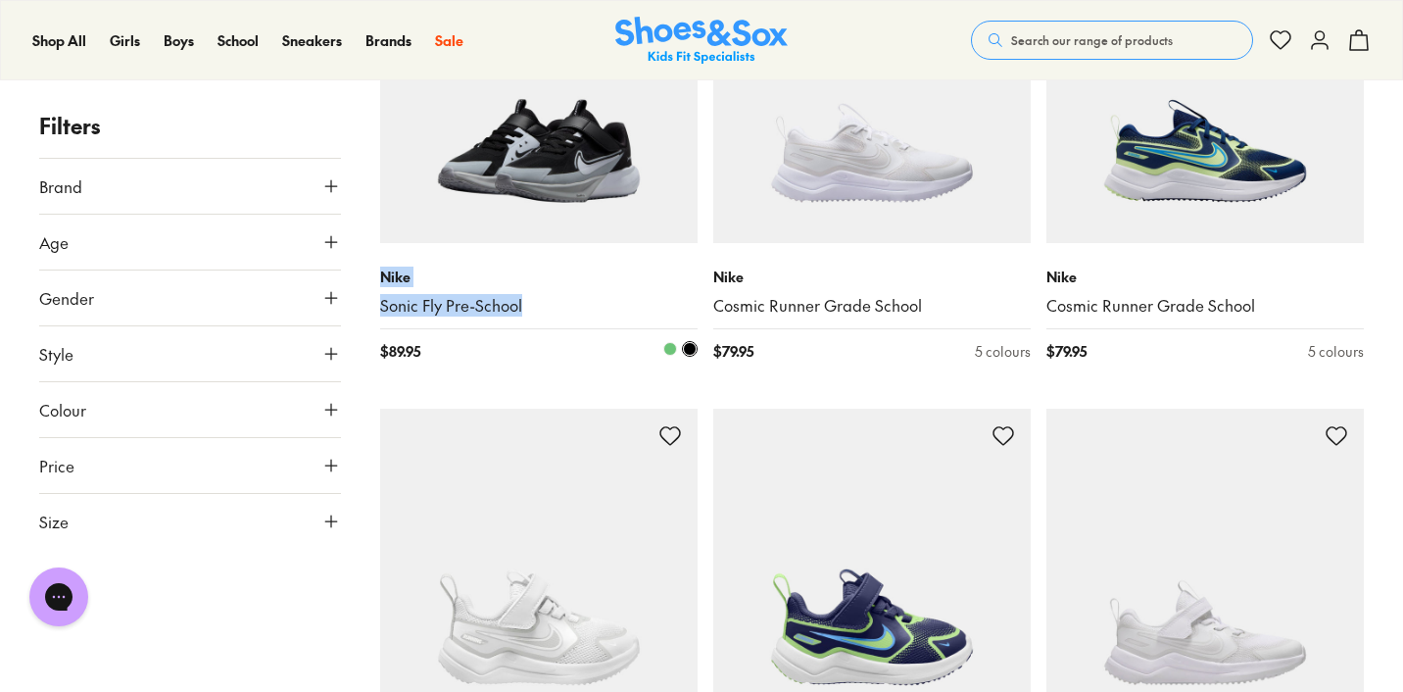
drag, startPoint x: 377, startPoint y: 276, endPoint x: 554, endPoint y: 306, distance: 178.8
click at [554, 306] on div "Filters Brand Adidas Originals ( 2 ) Adidas Performance ( 16 ) Asics ( 77 ) New…" at bounding box center [701, 155] width 1403 height 5368
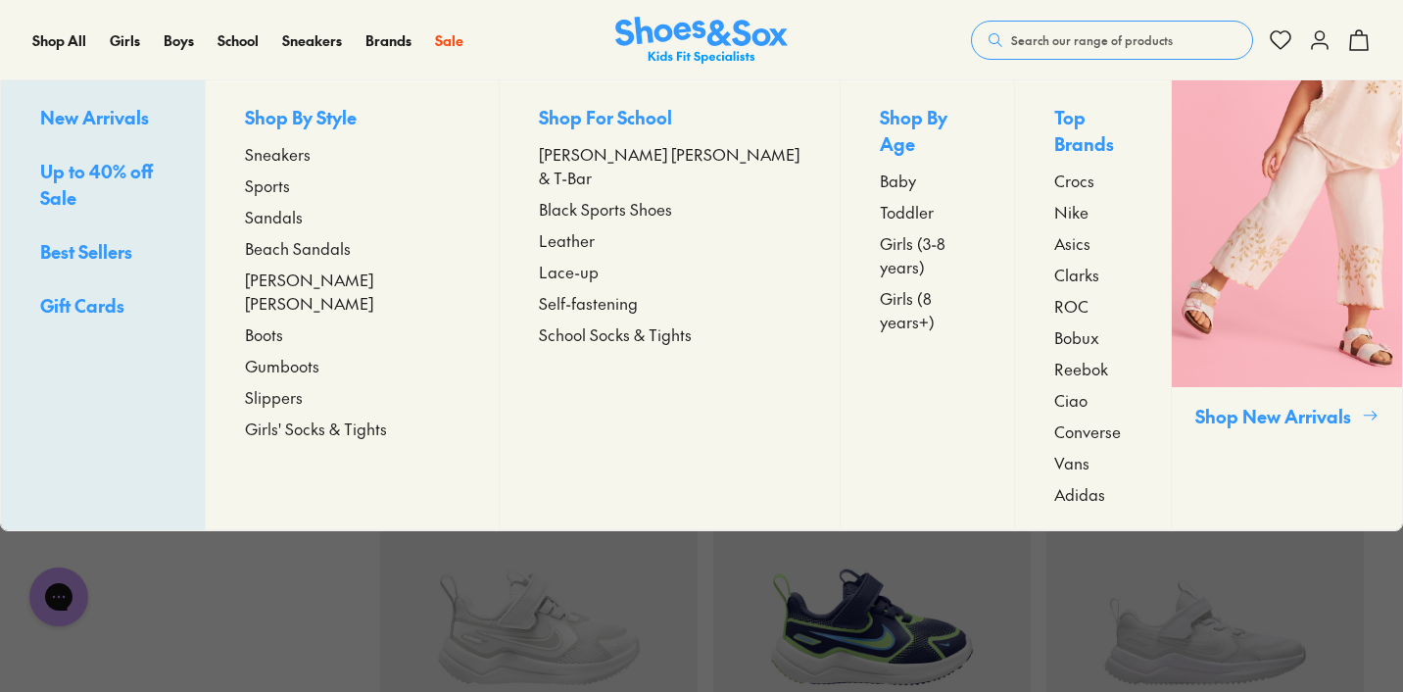
copy div "Nike Sonic Fly Pre-School"
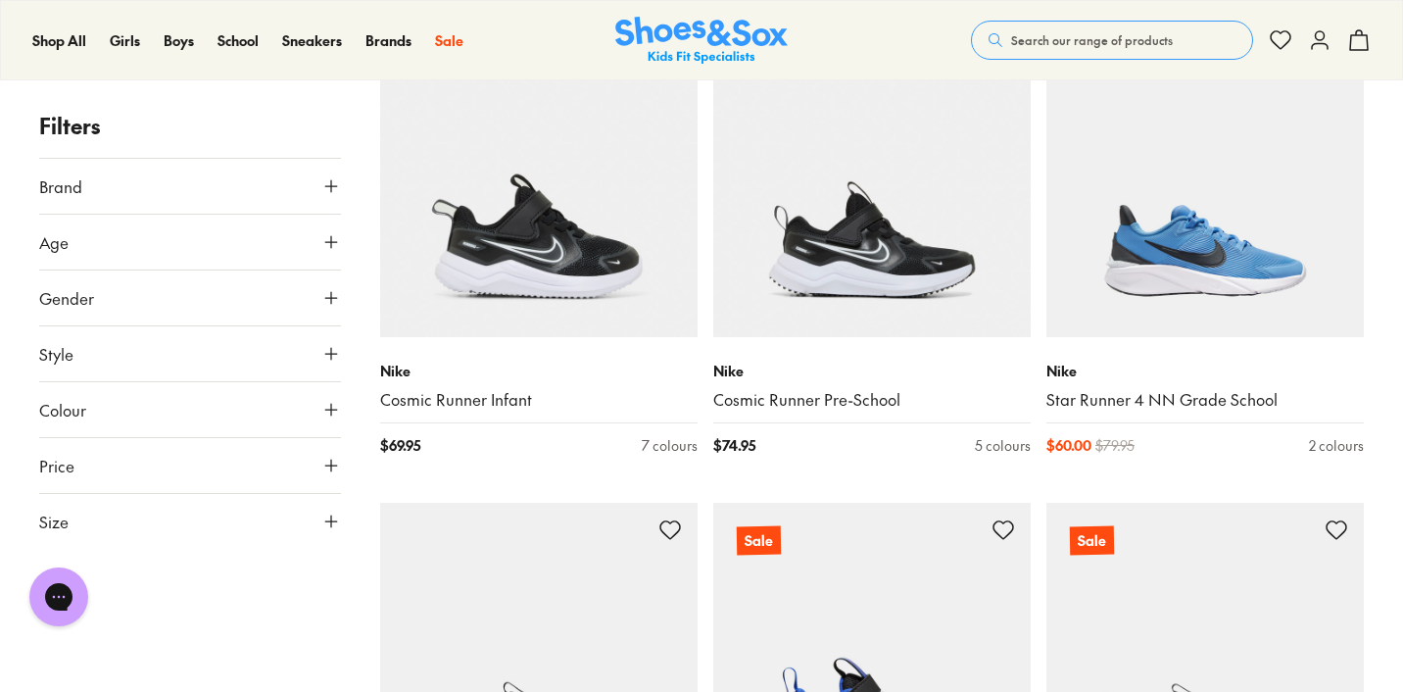
scroll to position [9059, 0]
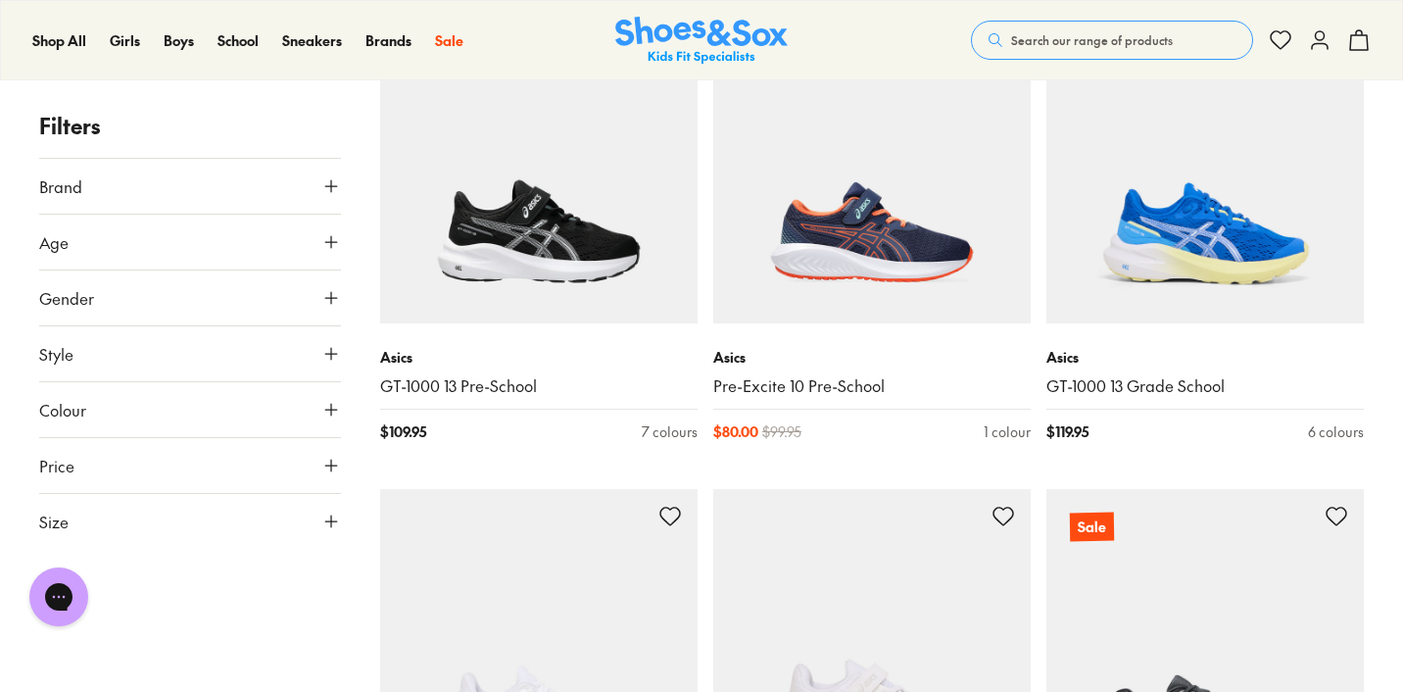
scroll to position [11506, 0]
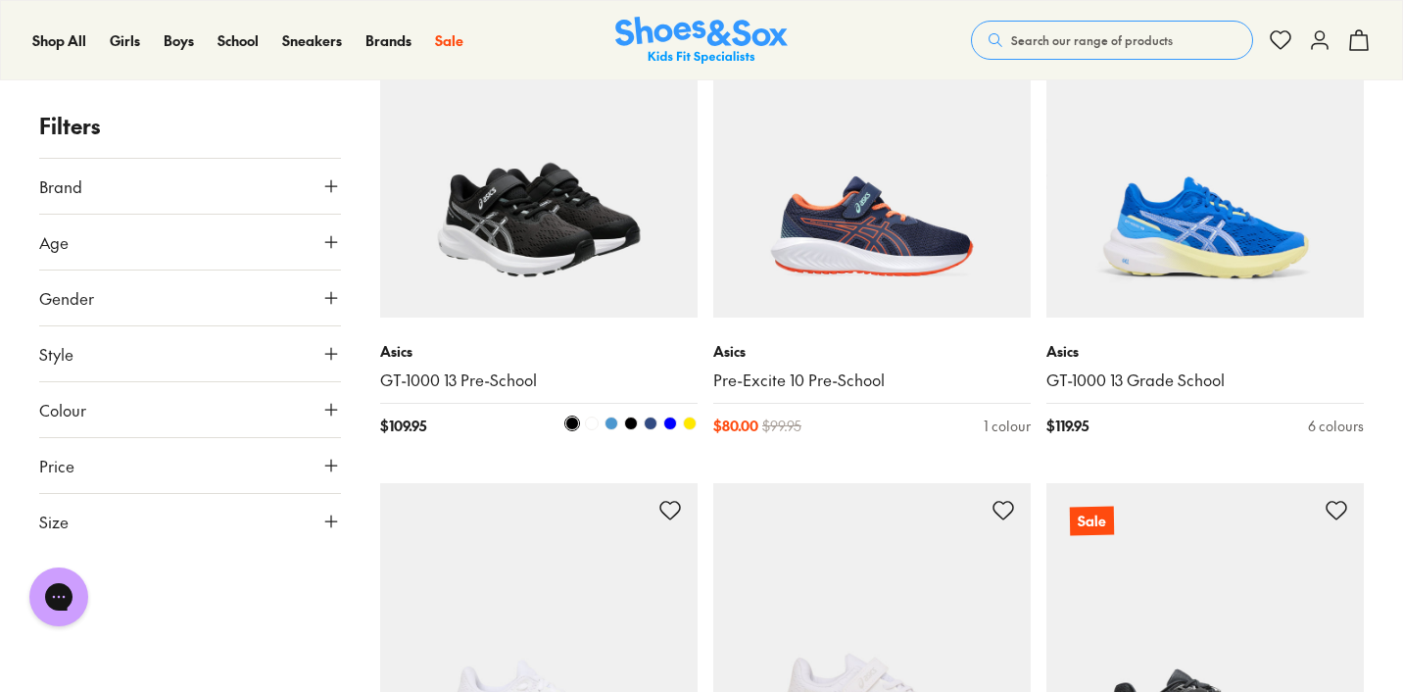
click at [529, 257] on img at bounding box center [539, 159] width 318 height 318
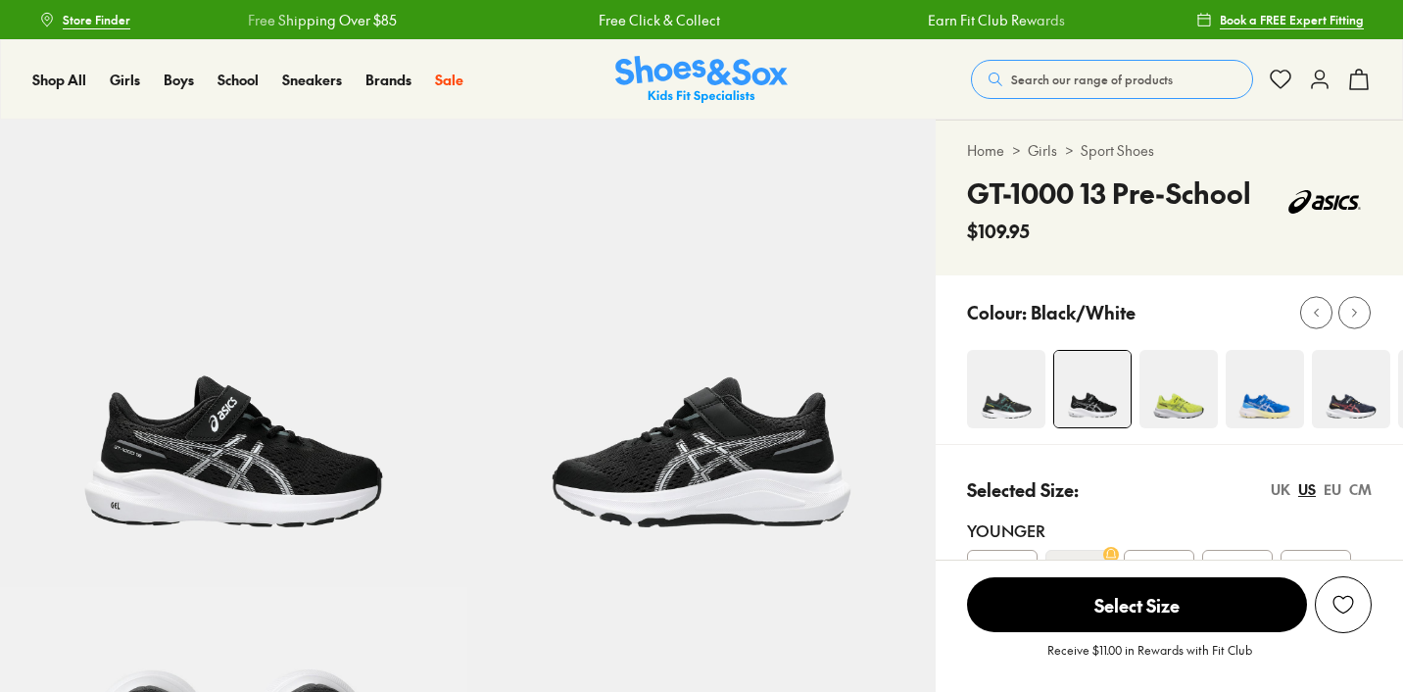
select select "*"
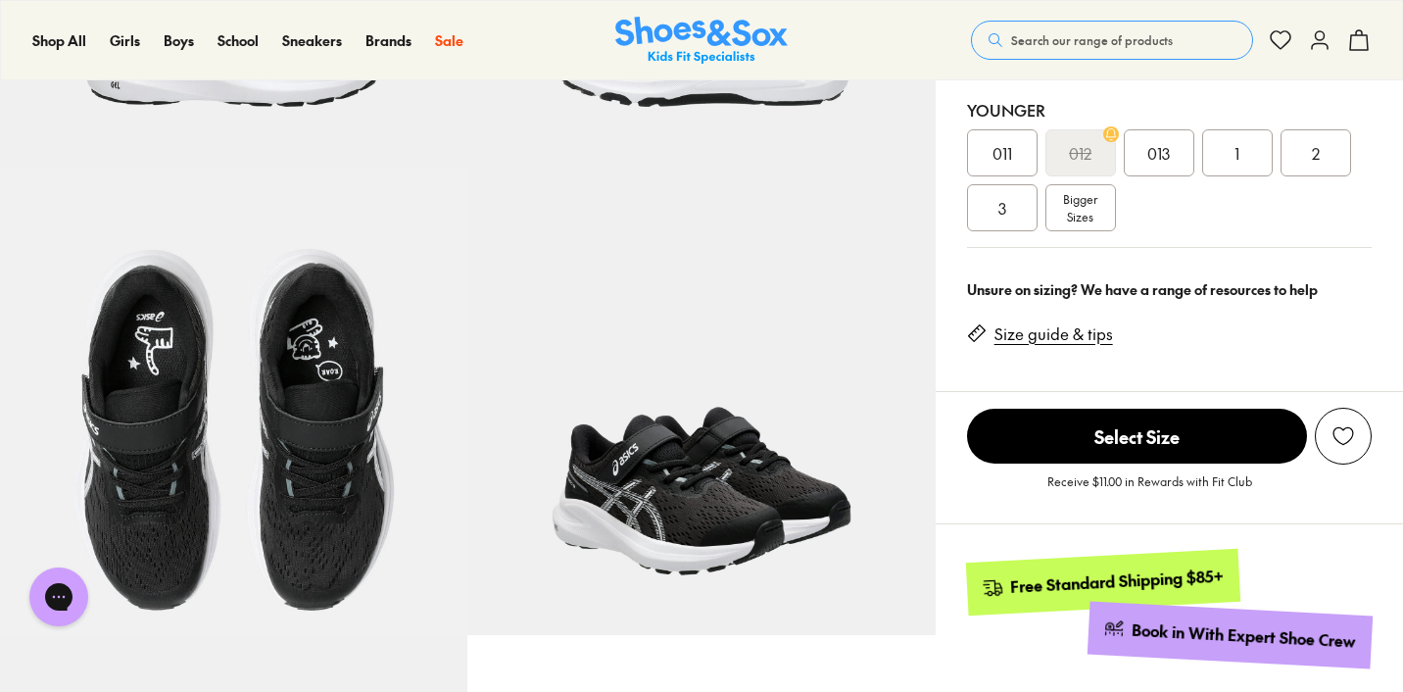
scroll to position [419, 0]
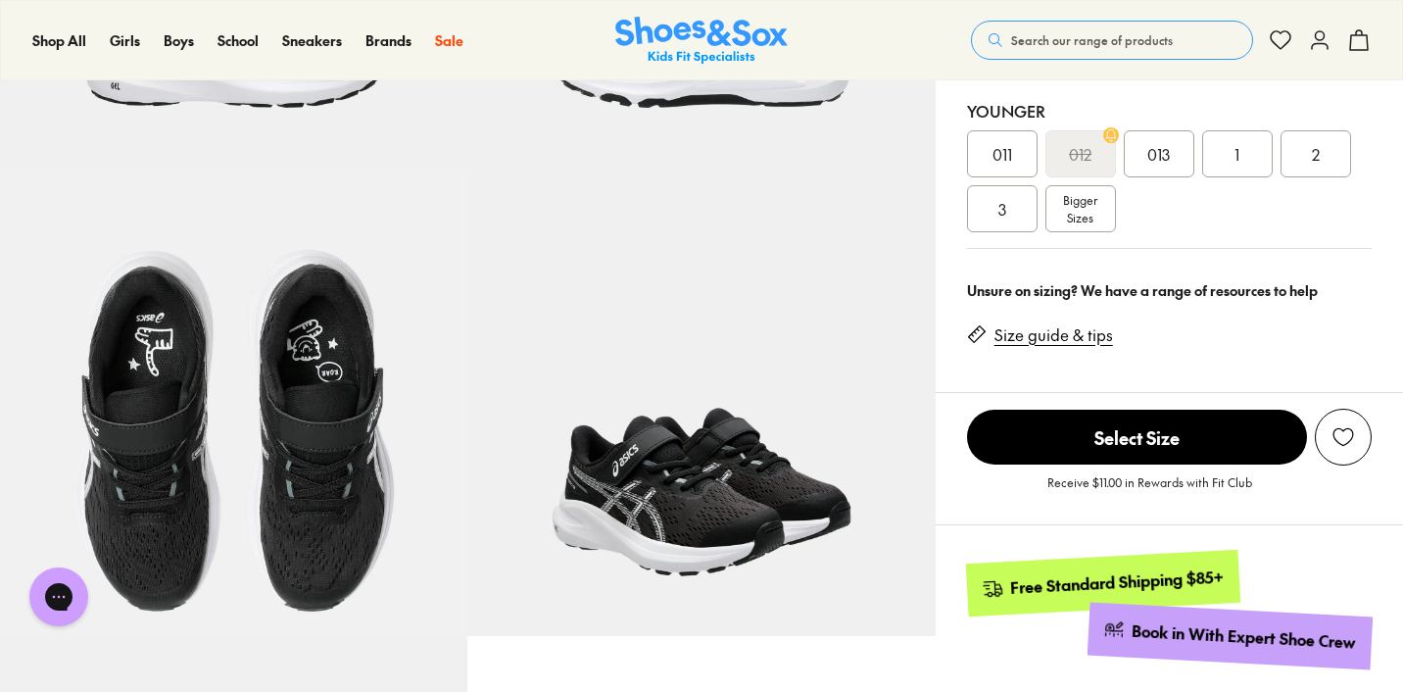
click at [1009, 217] on div "3" at bounding box center [1002, 208] width 71 height 47
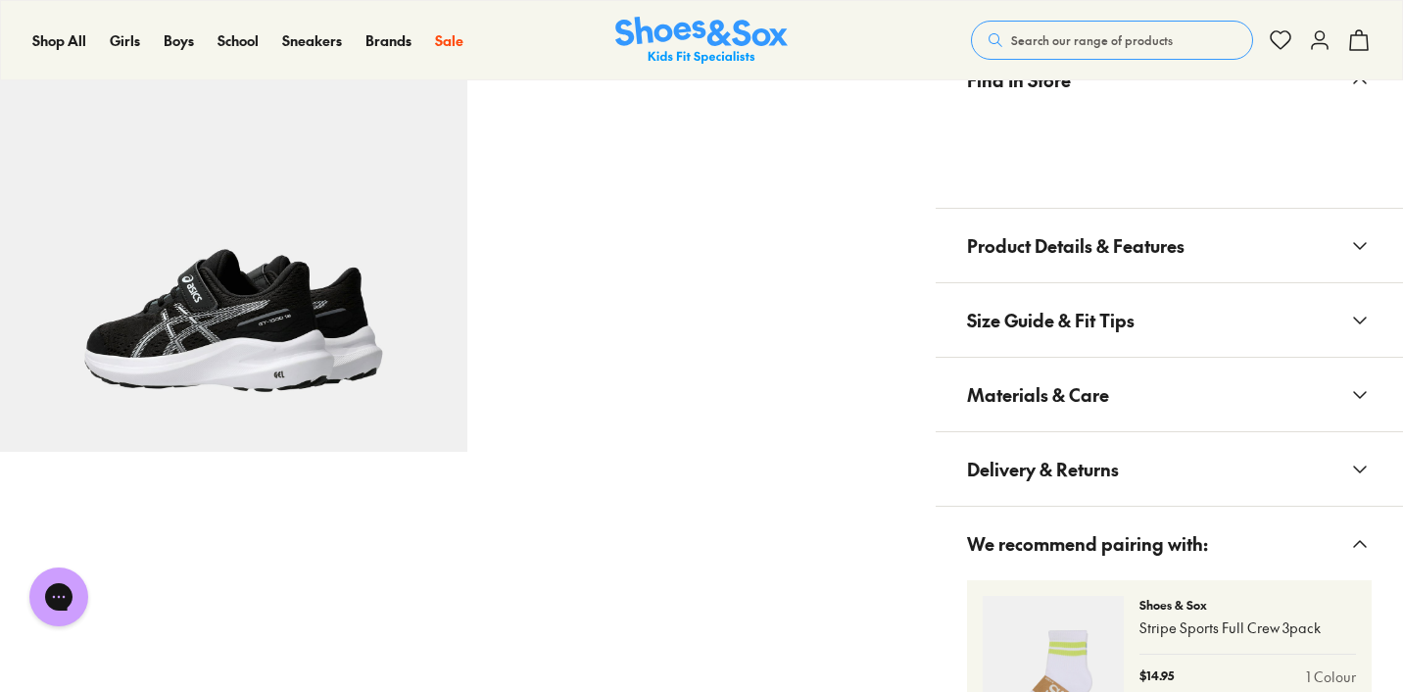
scroll to position [1073, 0]
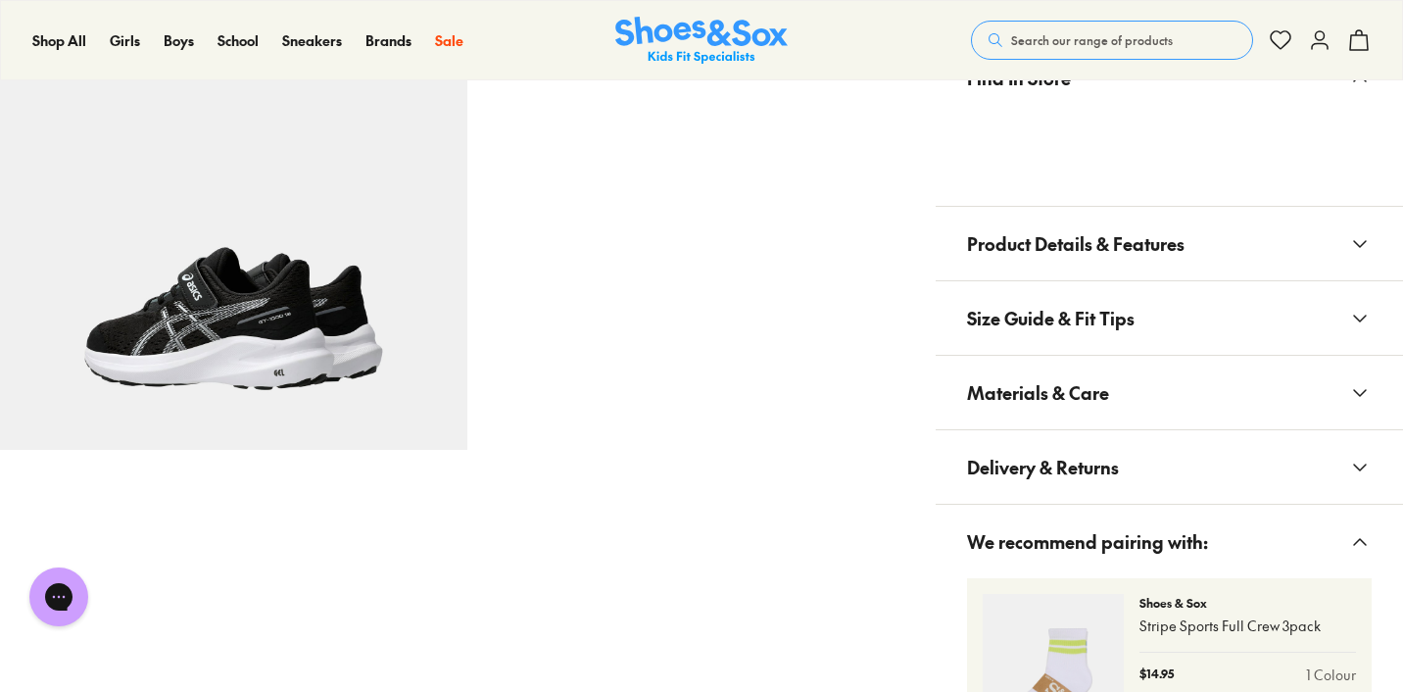
click at [1083, 317] on span "Size Guide & Fit Tips" at bounding box center [1051, 318] width 168 height 58
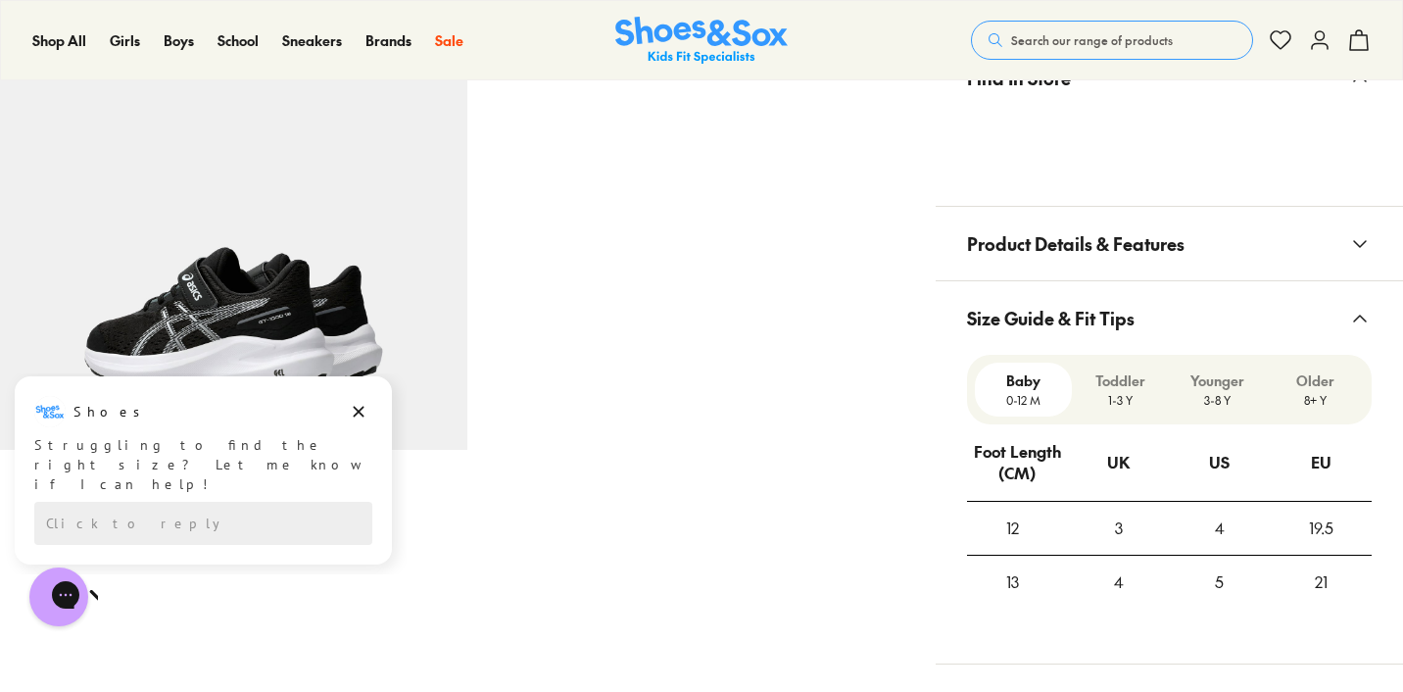
click at [1225, 396] on p "3-8 Y" at bounding box center [1217, 400] width 81 height 18
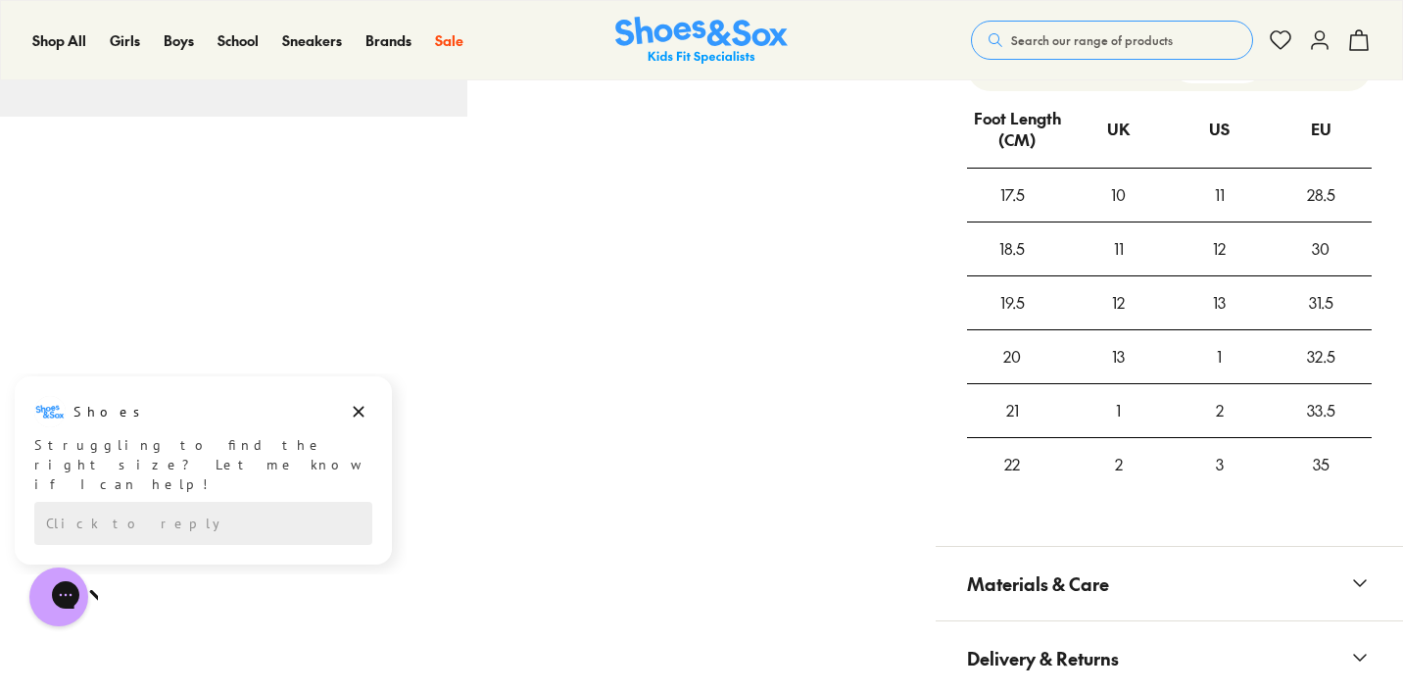
scroll to position [1414, 0]
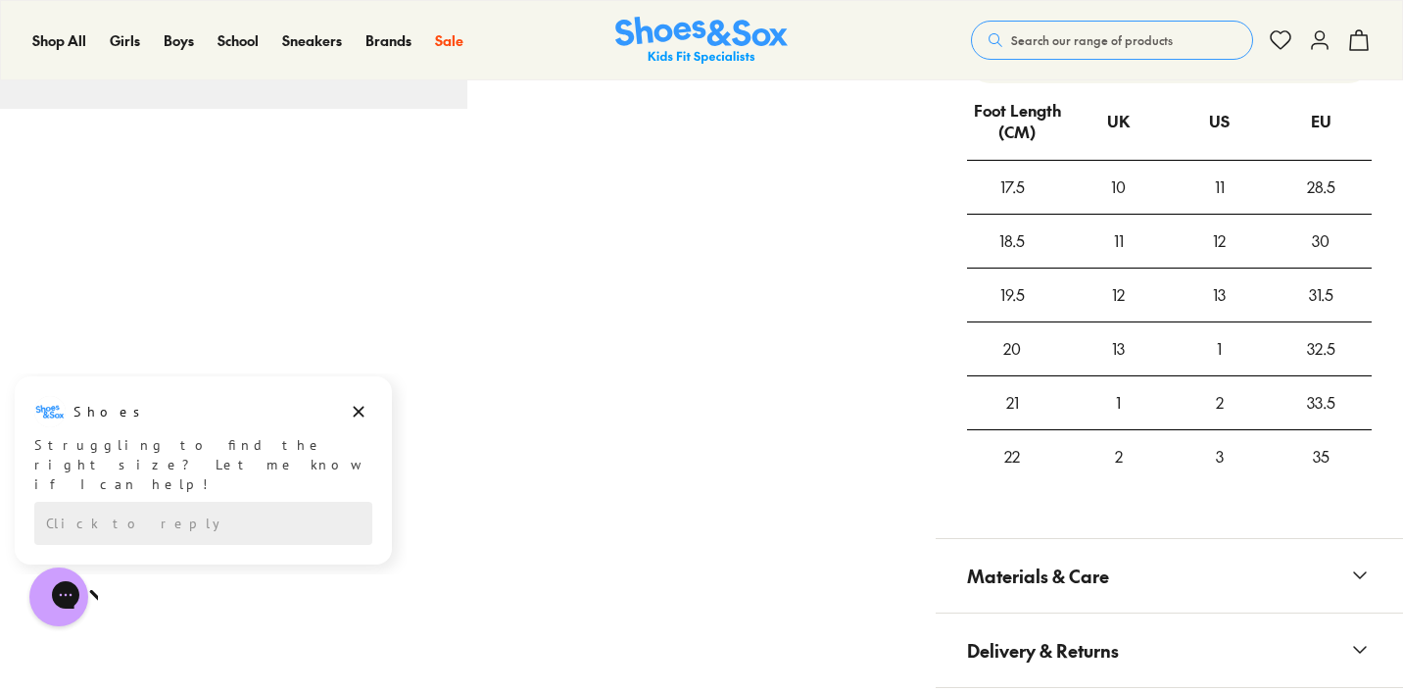
click at [1220, 460] on div "3" at bounding box center [1219, 456] width 101 height 53
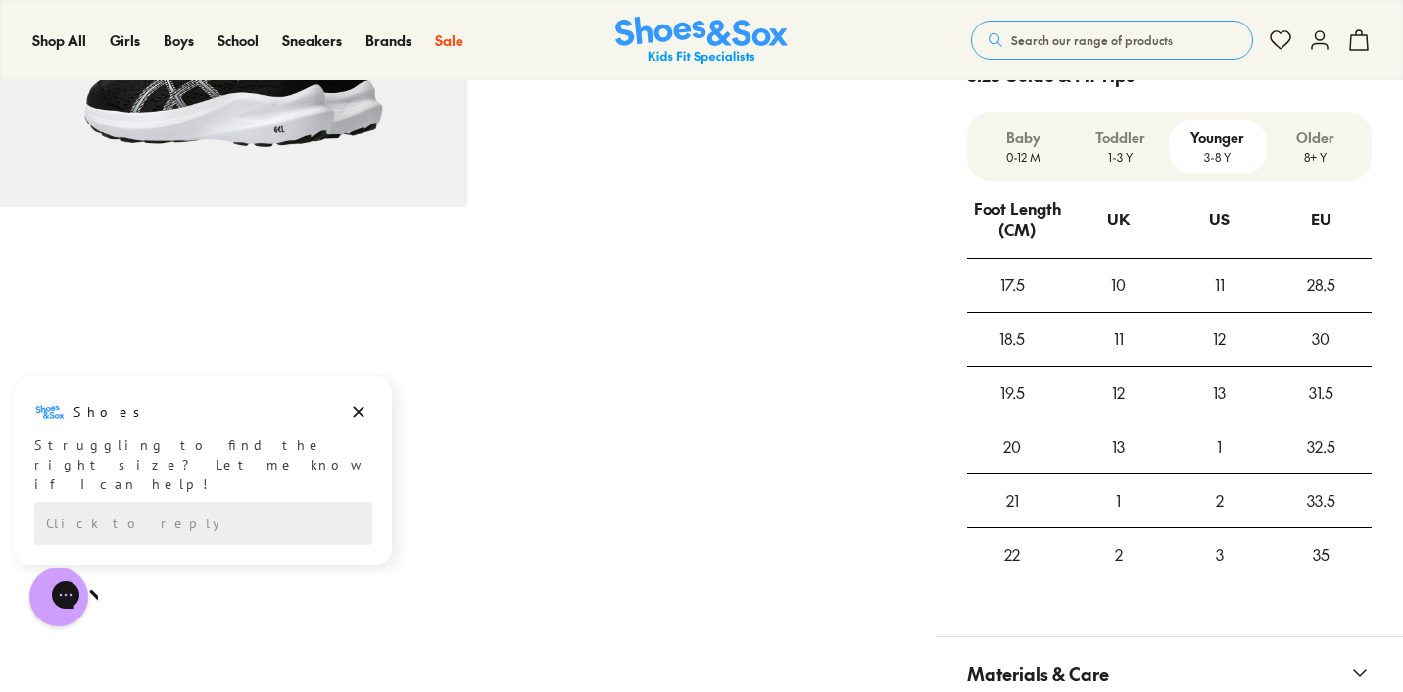
scroll to position [1311, 0]
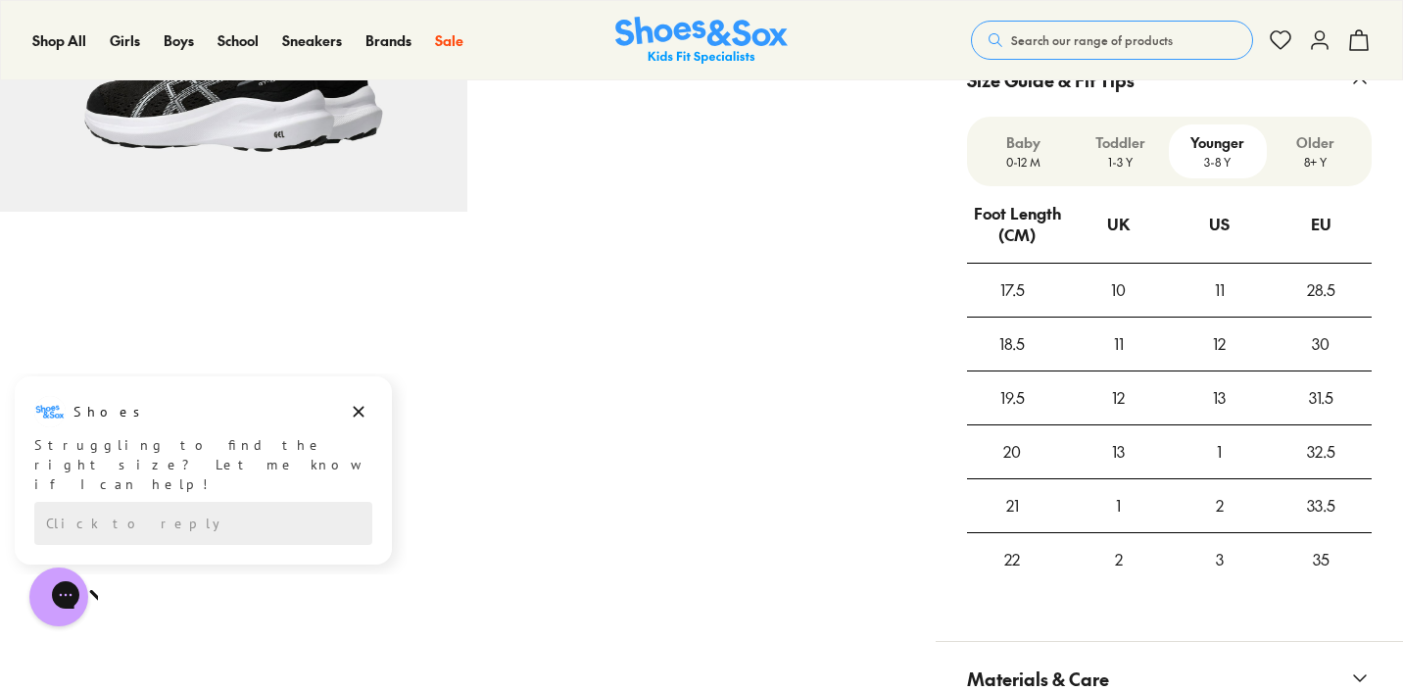
click at [1013, 165] on p "0-12 M" at bounding box center [1023, 162] width 81 height 18
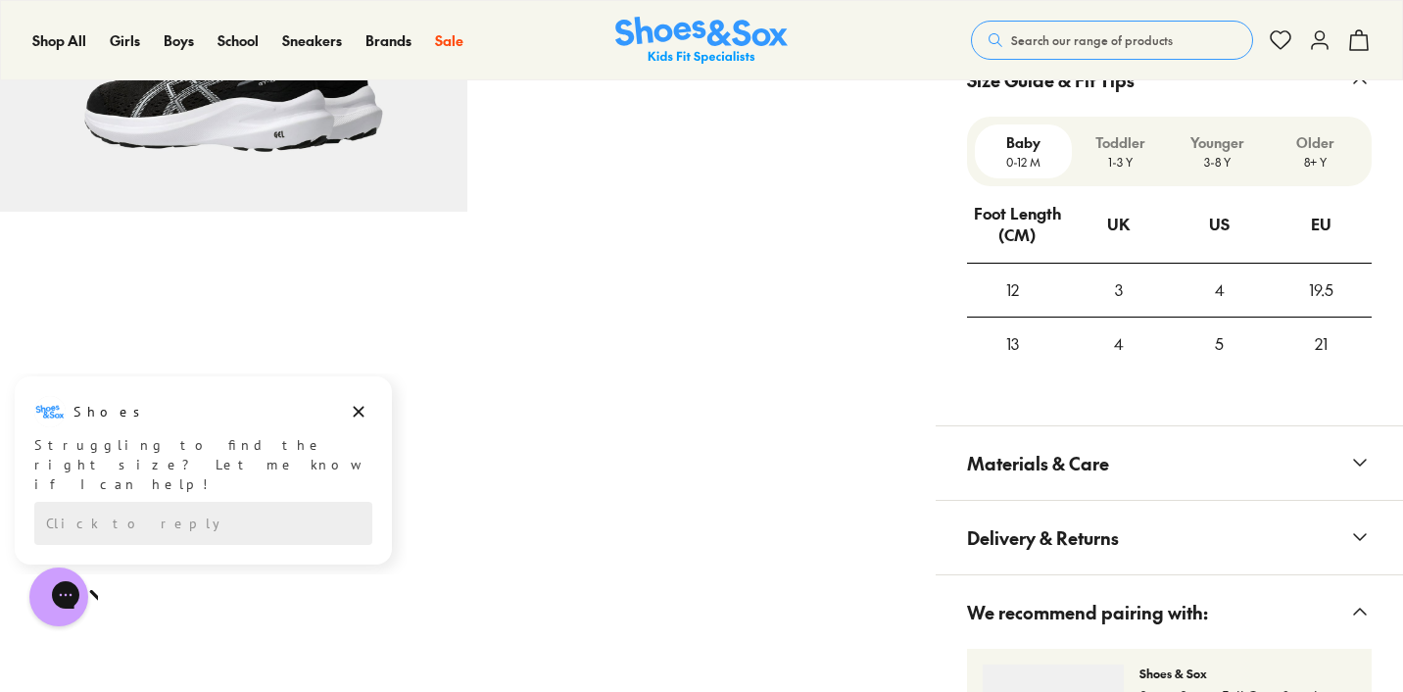
click at [1090, 150] on p "Toddler" at bounding box center [1120, 142] width 81 height 21
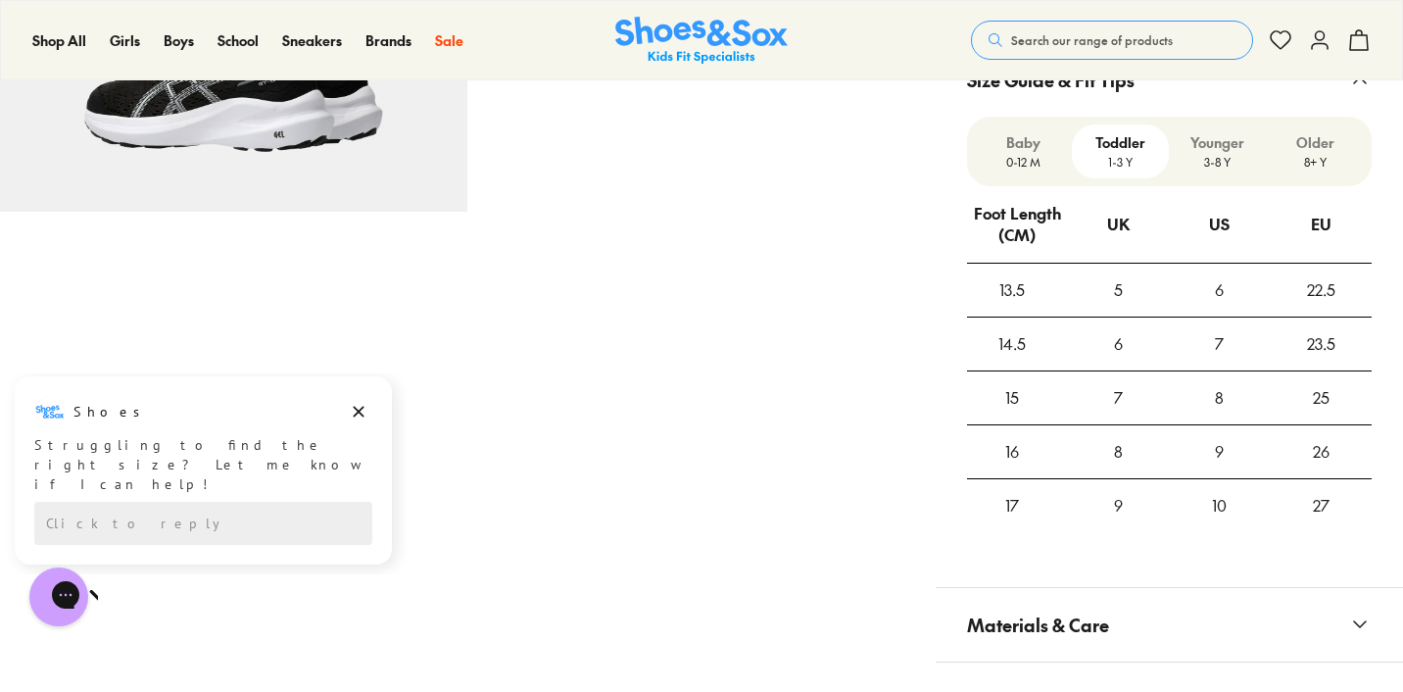
click at [1225, 161] on p "3-8 Y" at bounding box center [1217, 162] width 81 height 18
